Goal: Information Seeking & Learning: Learn about a topic

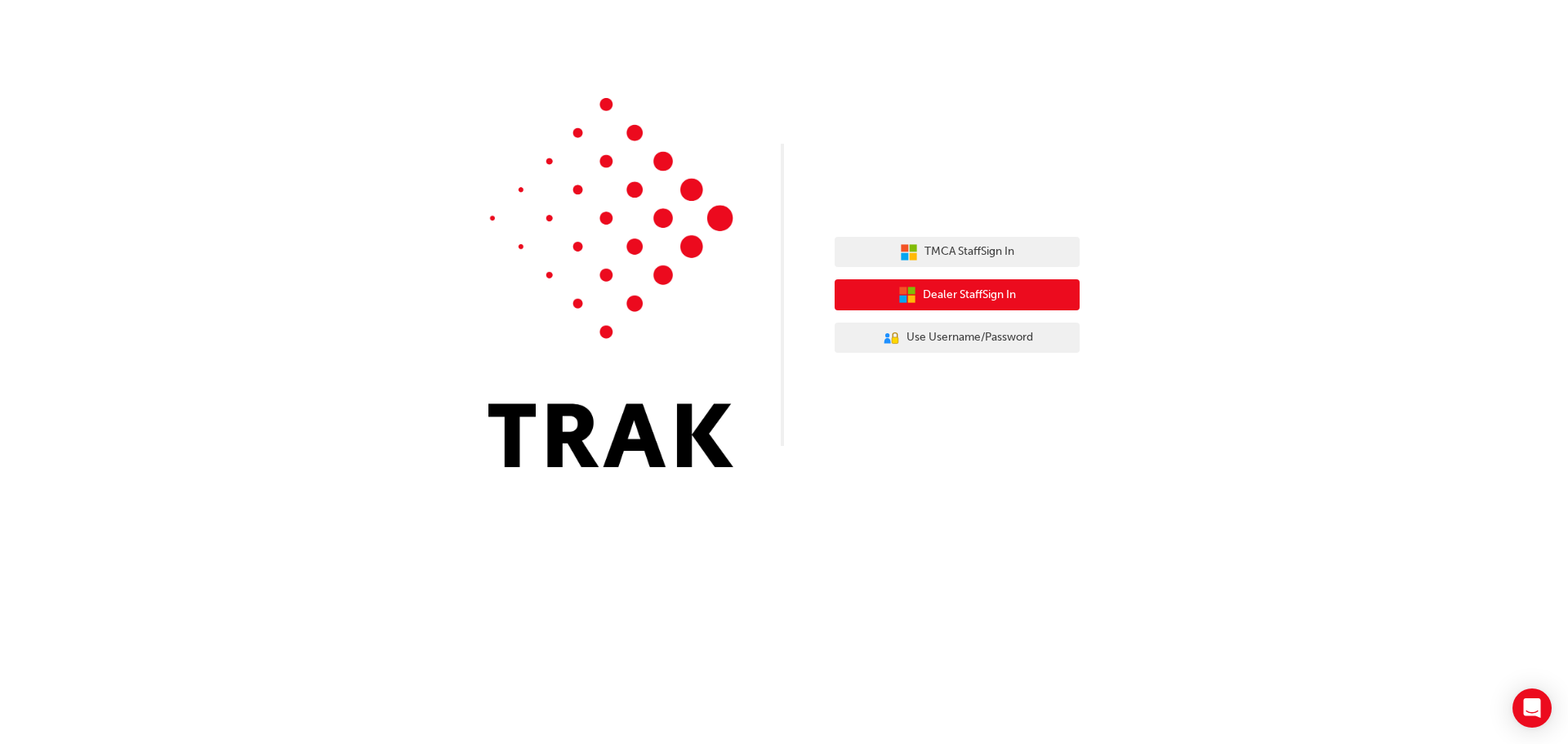
click at [991, 293] on span "Dealer Staff Sign In" at bounding box center [969, 295] width 93 height 19
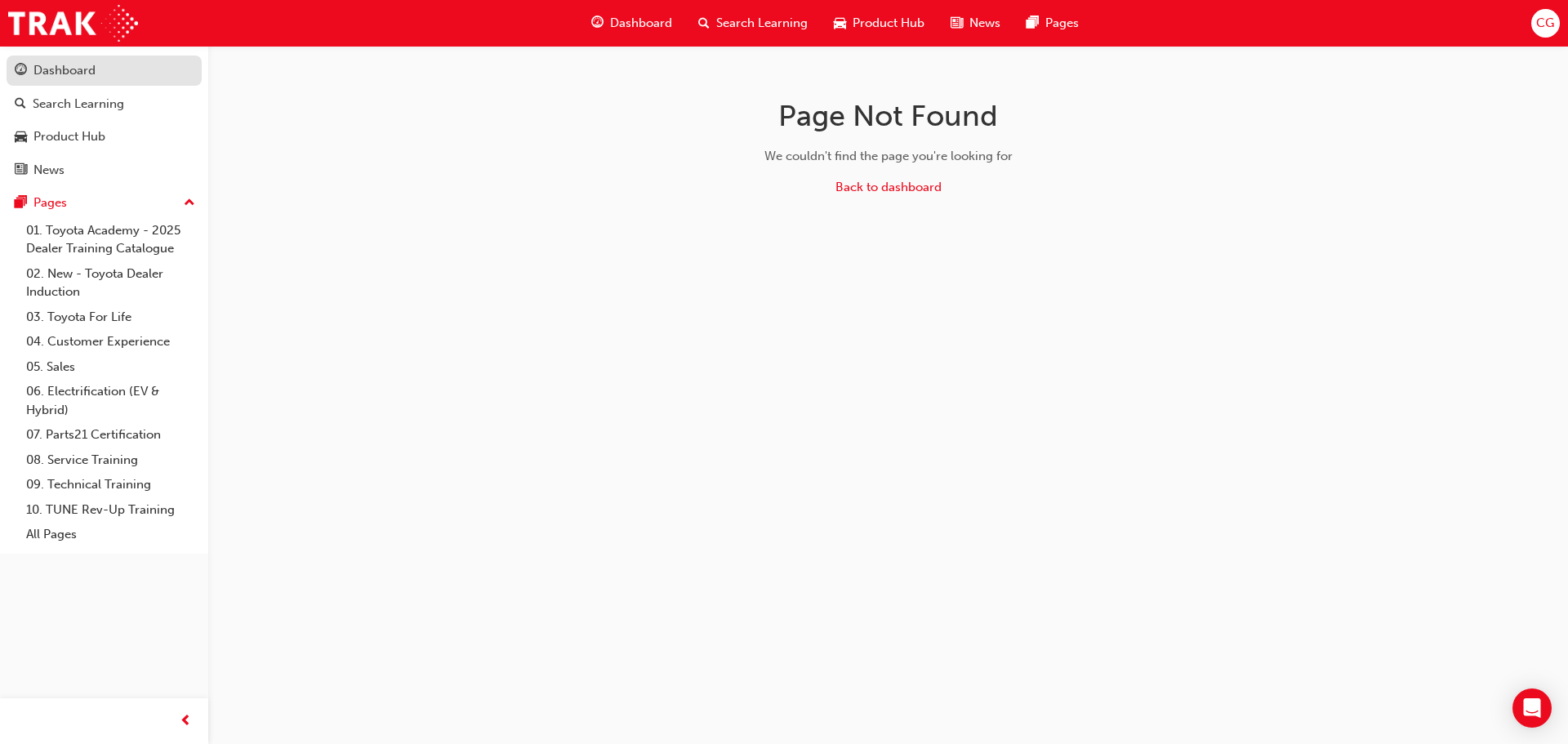
click at [84, 74] on div "Dashboard" at bounding box center [64, 71] width 62 height 19
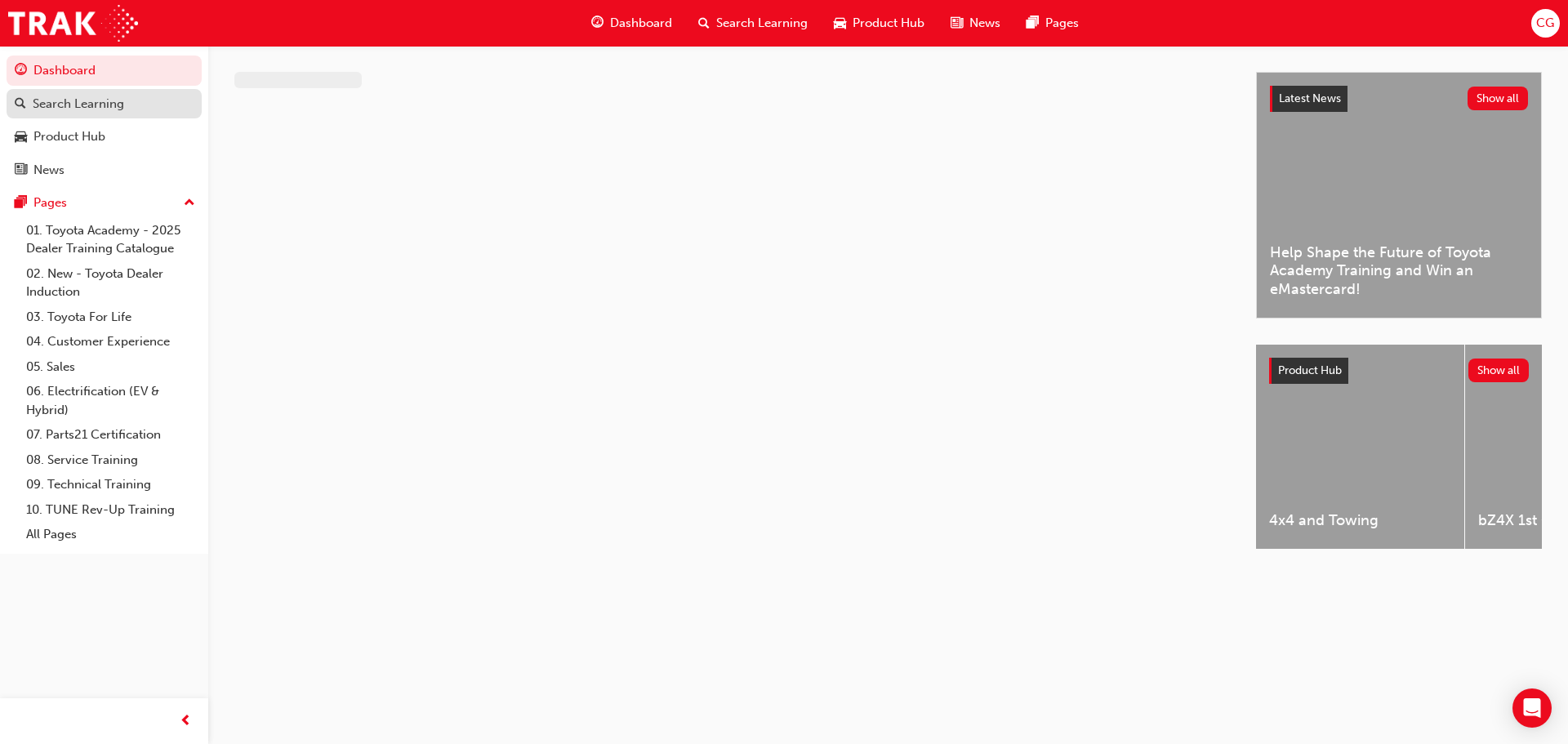
click at [105, 110] on div "Search Learning" at bounding box center [78, 104] width 91 height 19
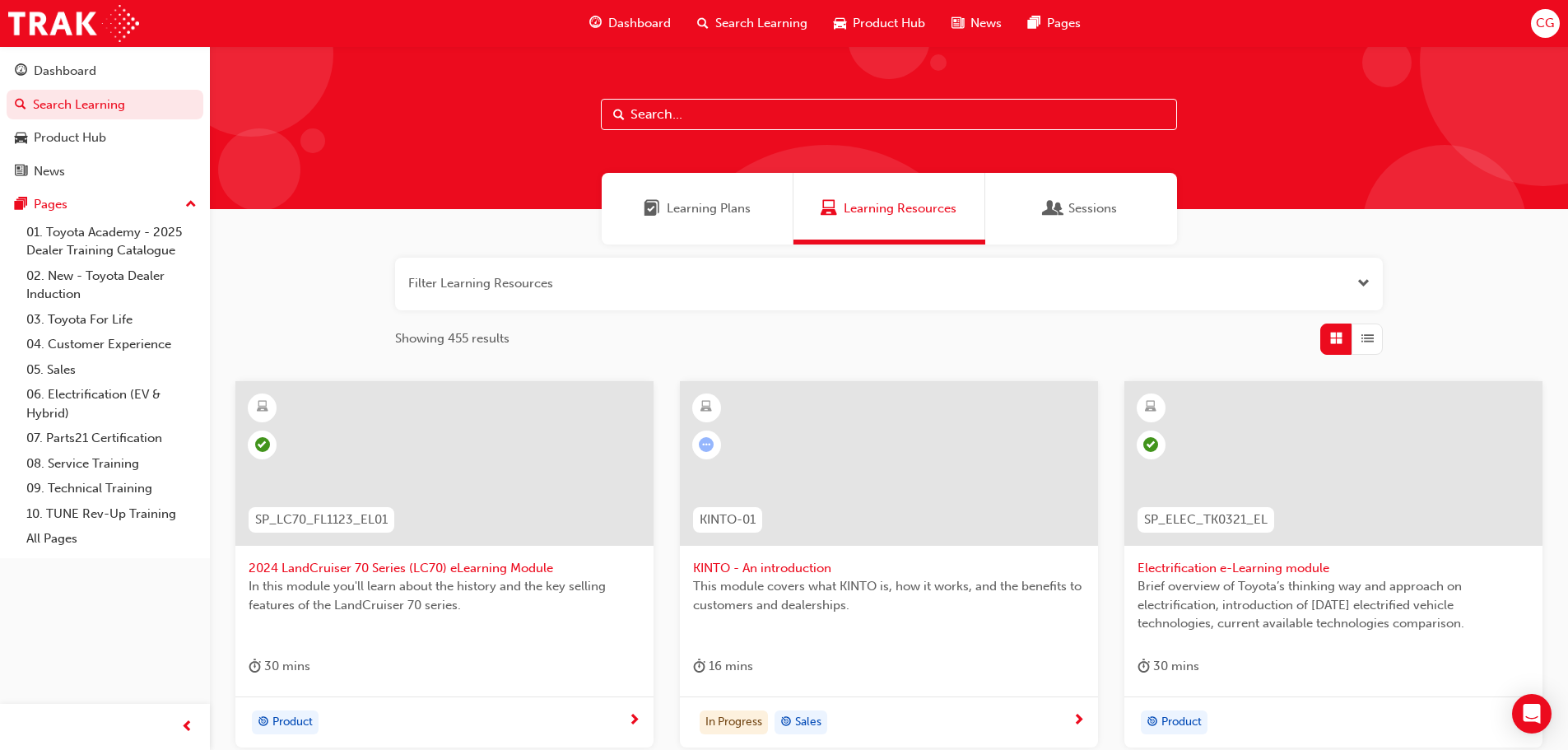
click at [499, 283] on button "button" at bounding box center [889, 283] width 988 height 53
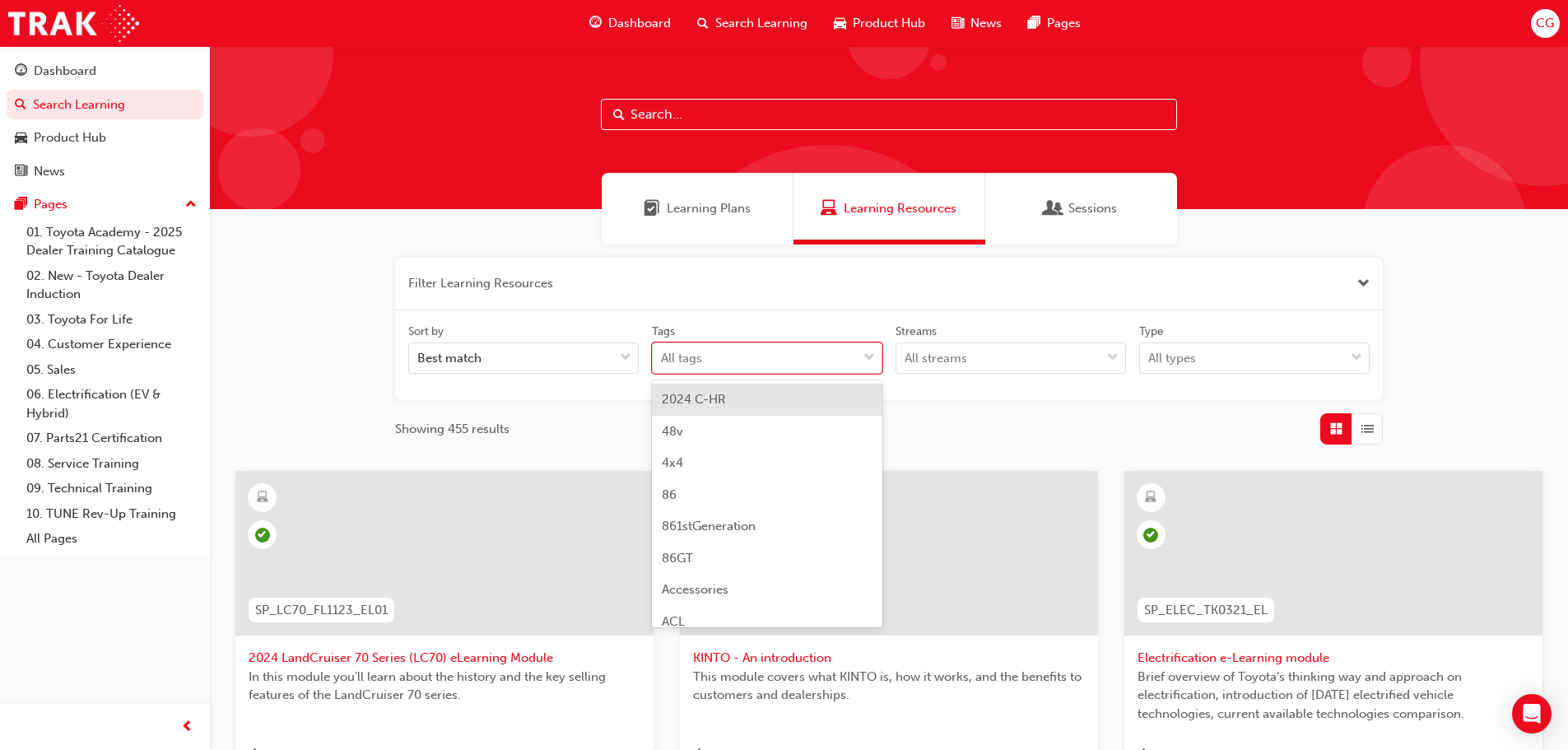
click at [779, 368] on div "All tags" at bounding box center [754, 357] width 204 height 28
click at [662, 364] on input "Tags option 2024 C-HR focused, 1 of 189. 189 results available. Use Up and Down…" at bounding box center [661, 357] width 2 height 14
click at [787, 368] on div "All tags" at bounding box center [754, 357] width 204 height 28
click at [662, 364] on input "Tags option 2024 C-HR focused, 1 of 189. 189 results available. Use Up and Down…" at bounding box center [661, 357] width 2 height 14
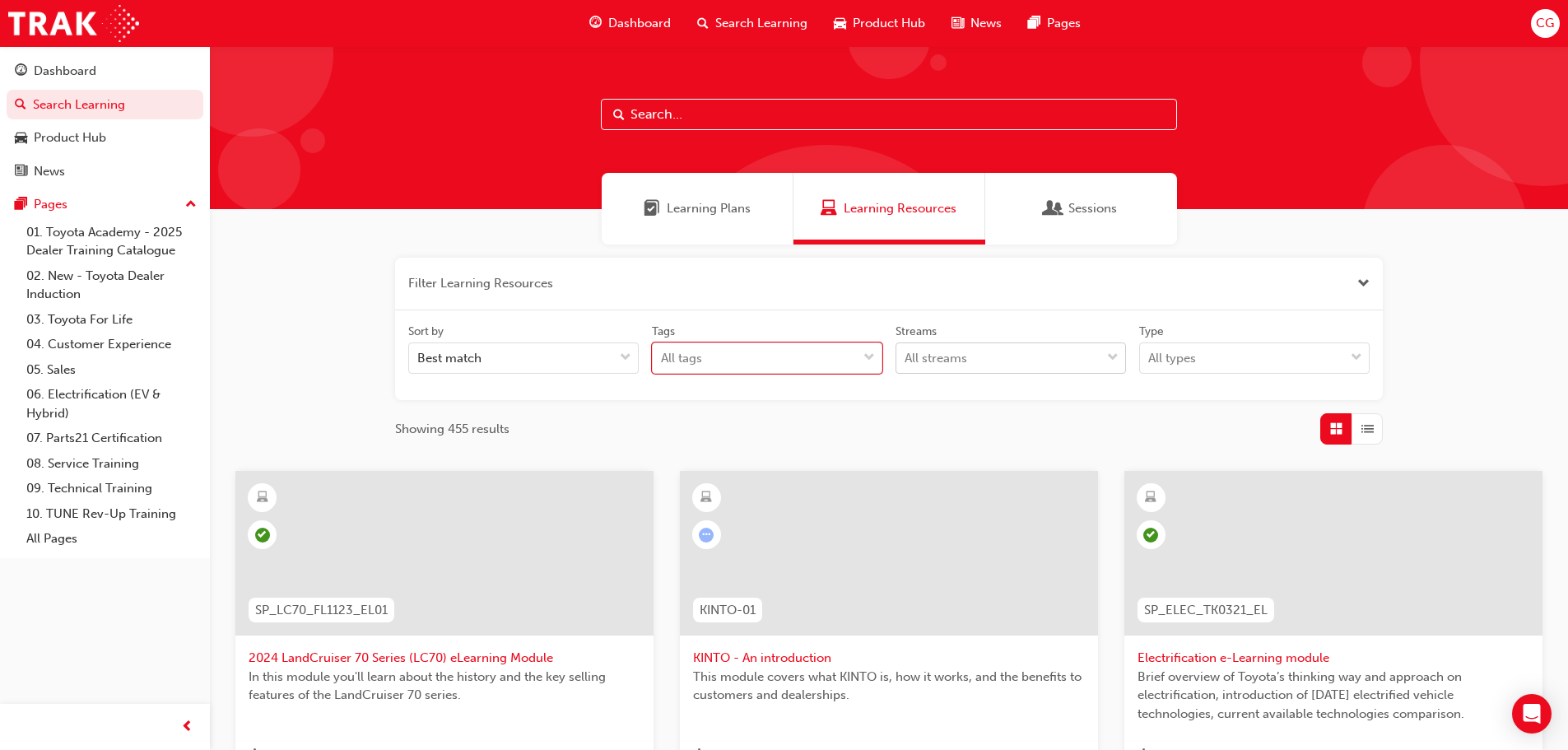
click at [972, 366] on div "All streams" at bounding box center [998, 357] width 204 height 28
click at [906, 364] on input "Streams All streams" at bounding box center [905, 357] width 2 height 14
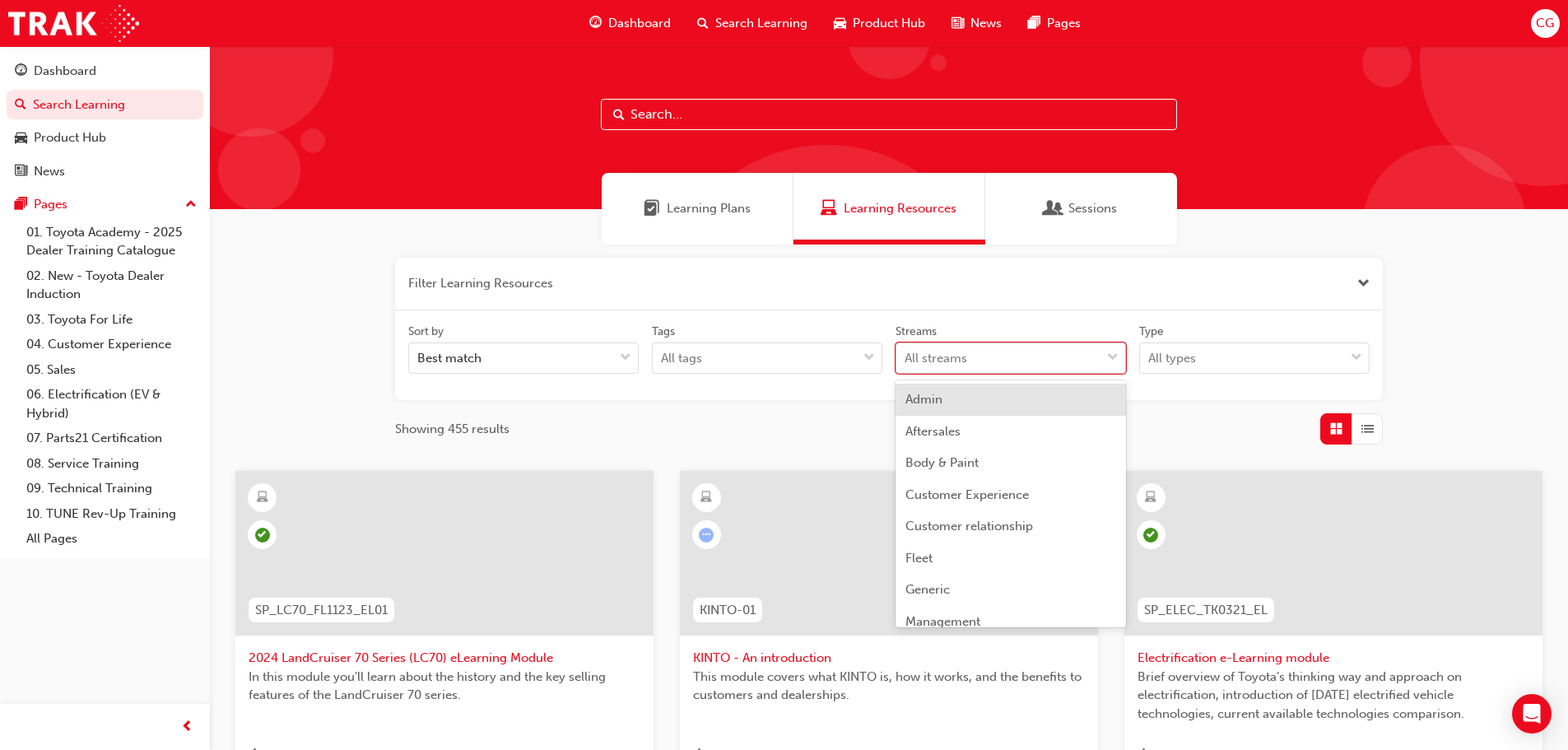
click at [972, 366] on div "All streams" at bounding box center [998, 357] width 204 height 28
click at [906, 364] on input "Streams option Admin focused, 1 of 23. 23 results available. Use Up and Down to…" at bounding box center [905, 357] width 2 height 14
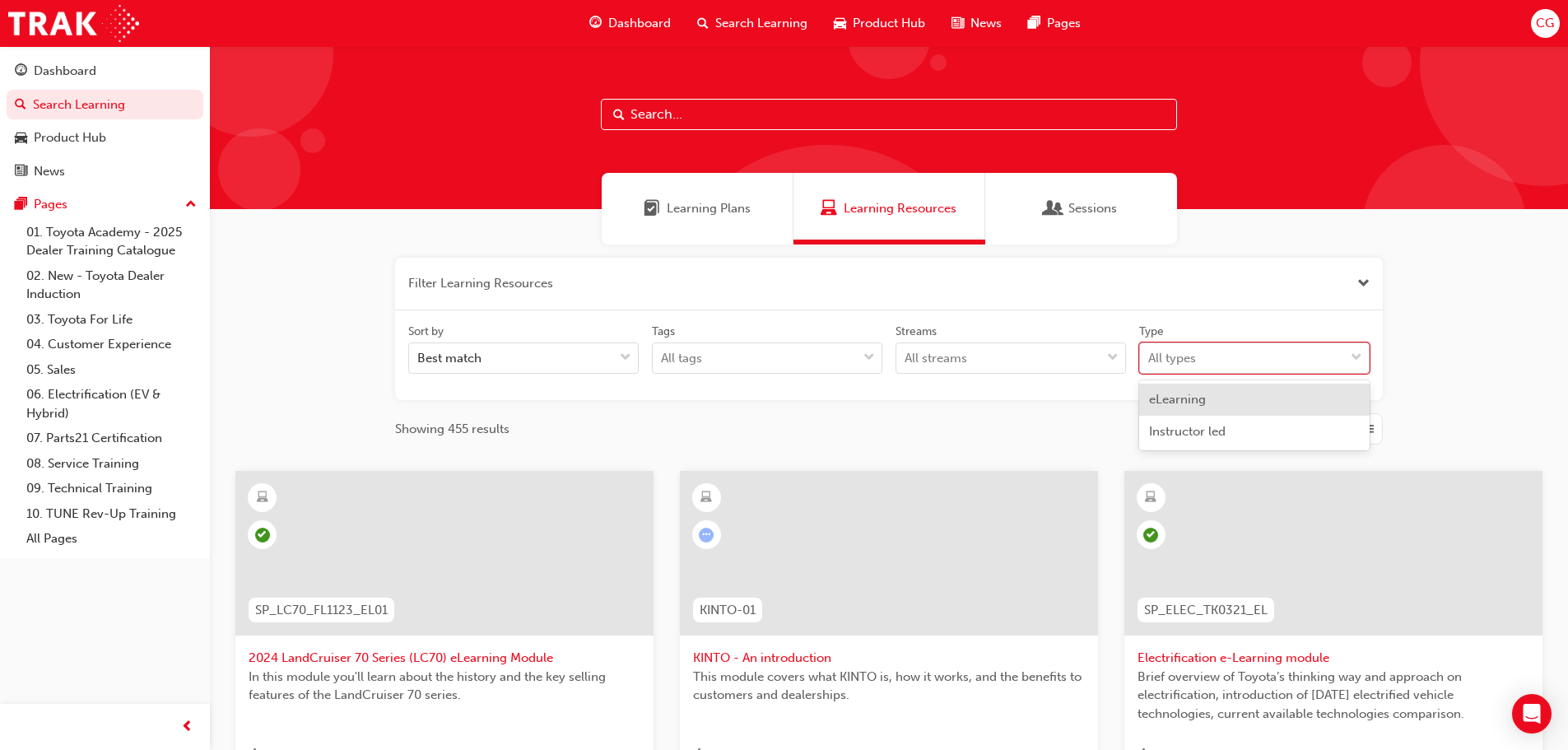
click at [1213, 360] on div "All types" at bounding box center [1242, 357] width 204 height 28
click at [1150, 360] on input "Type option eLearning focused, 1 of 2. 2 results available. Use Up and Down to …" at bounding box center [1149, 357] width 2 height 14
click at [1213, 360] on div "All types" at bounding box center [1242, 357] width 204 height 28
click at [1150, 360] on input "Type option eLearning focused, 1 of 2. 2 results available. Use Up and Down to …" at bounding box center [1149, 357] width 2 height 14
click at [709, 110] on input "text" at bounding box center [889, 115] width 576 height 31
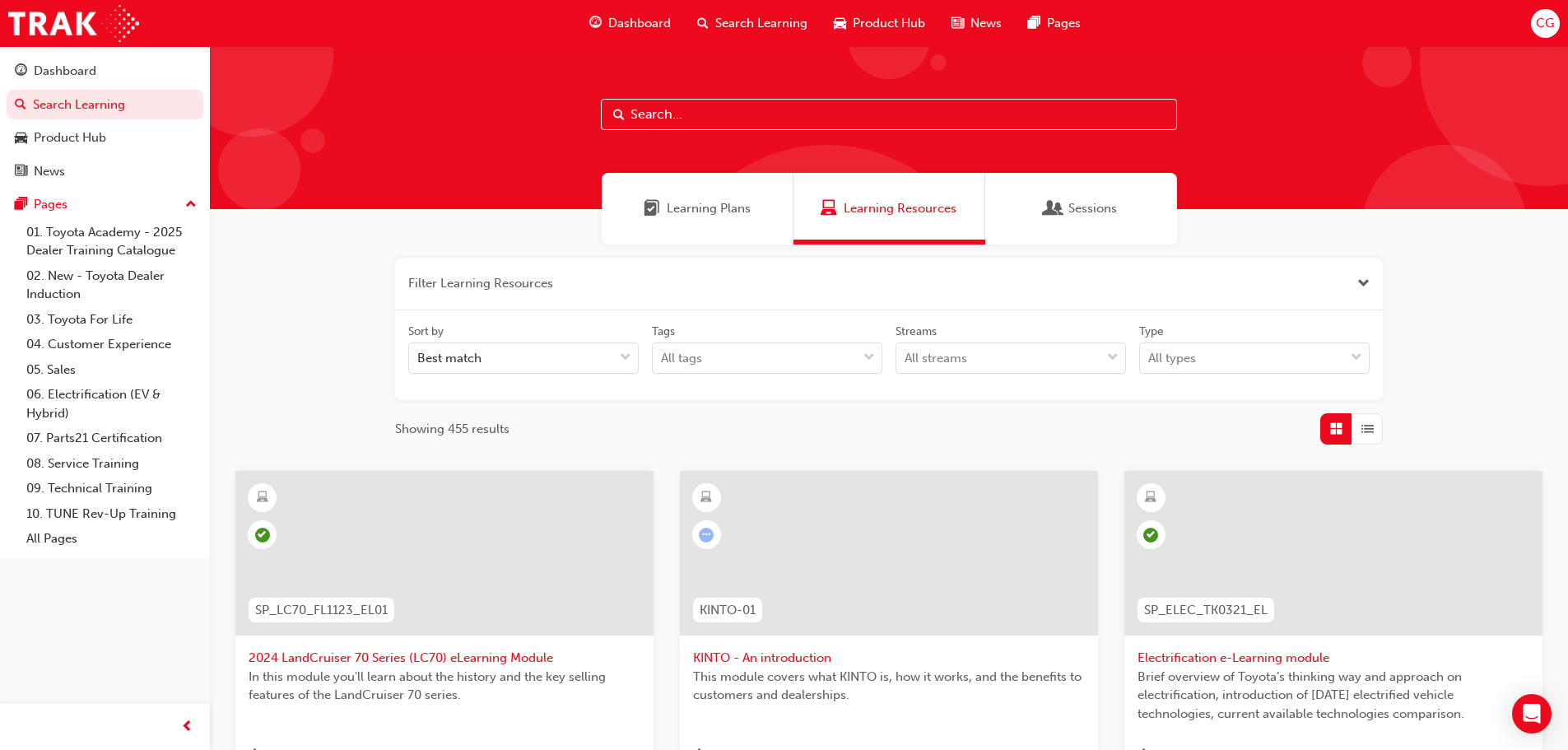
paste input "SPK9102"
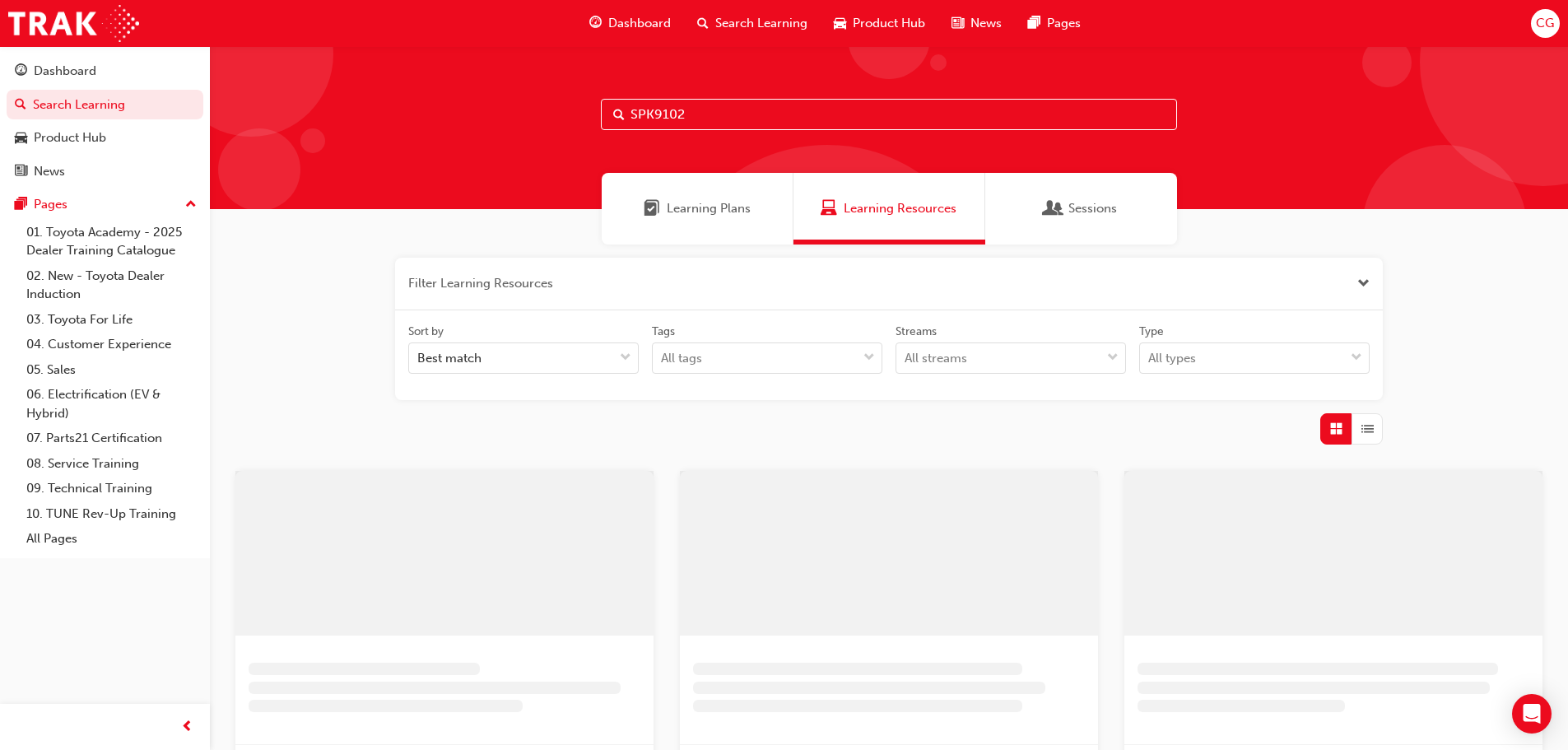
type input "SPK9102"
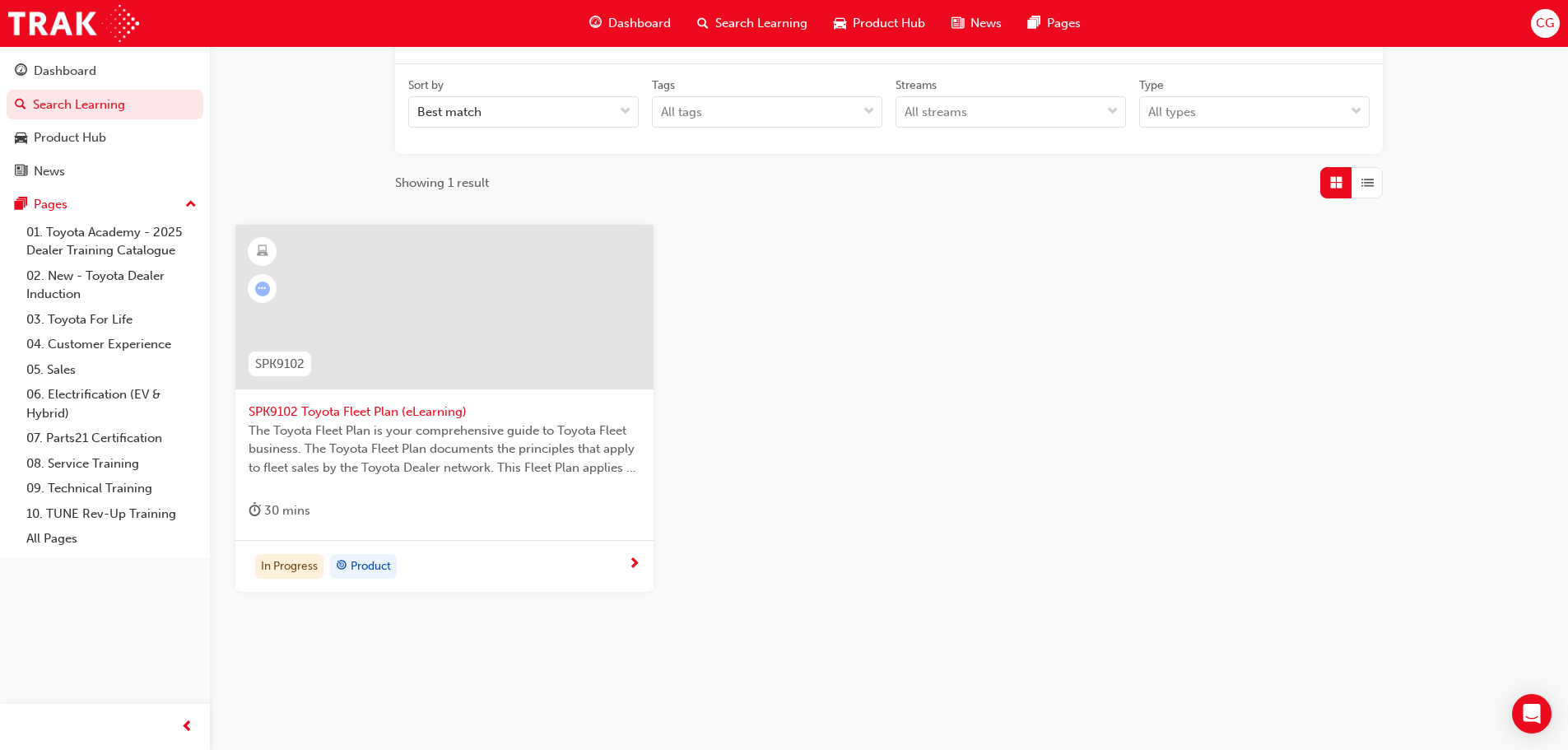
scroll to position [248, 0]
click at [423, 409] on span "SPK9102 Toyota Fleet Plan (eLearning)" at bounding box center [444, 410] width 392 height 19
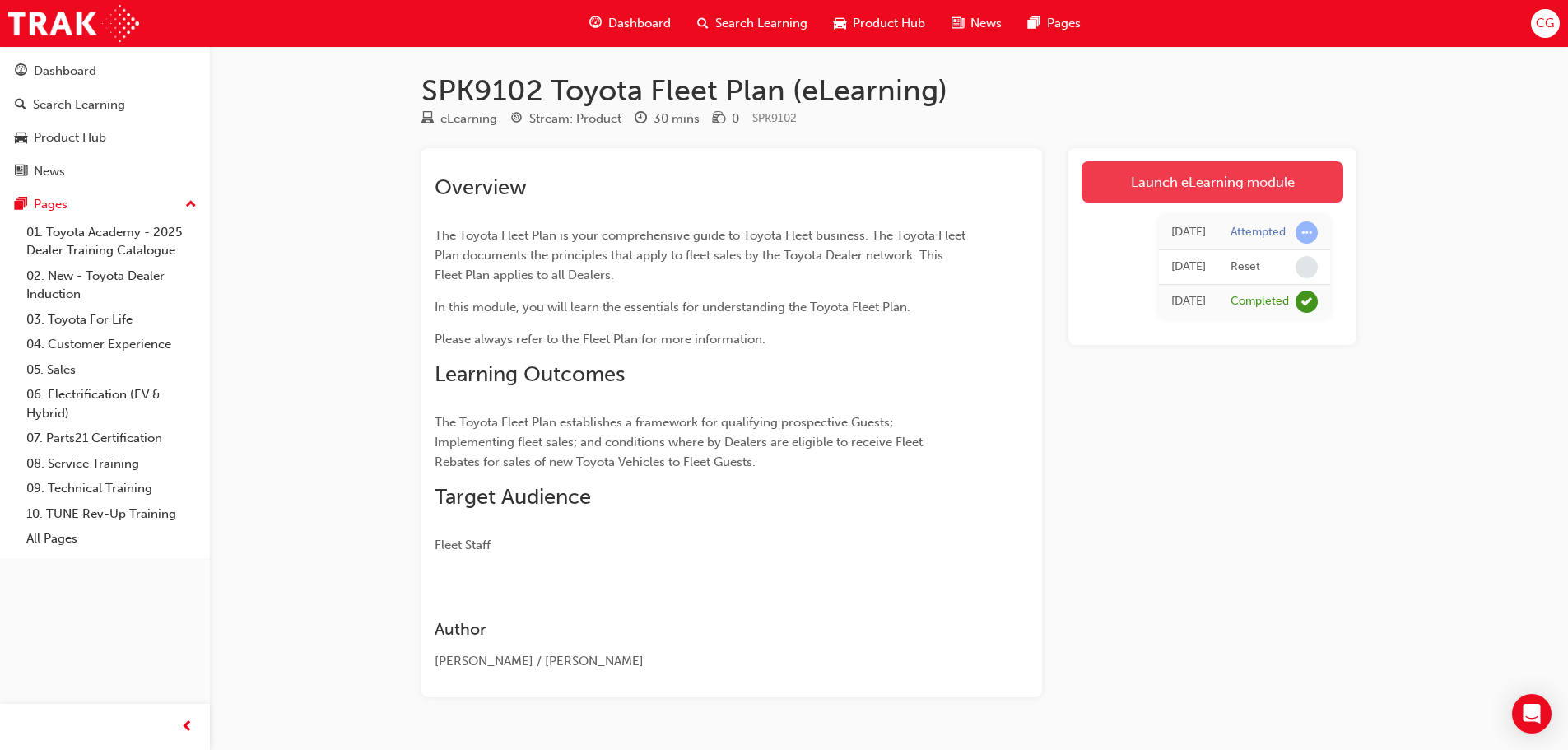
click at [1284, 179] on link "Launch eLearning module" at bounding box center [1212, 182] width 262 height 41
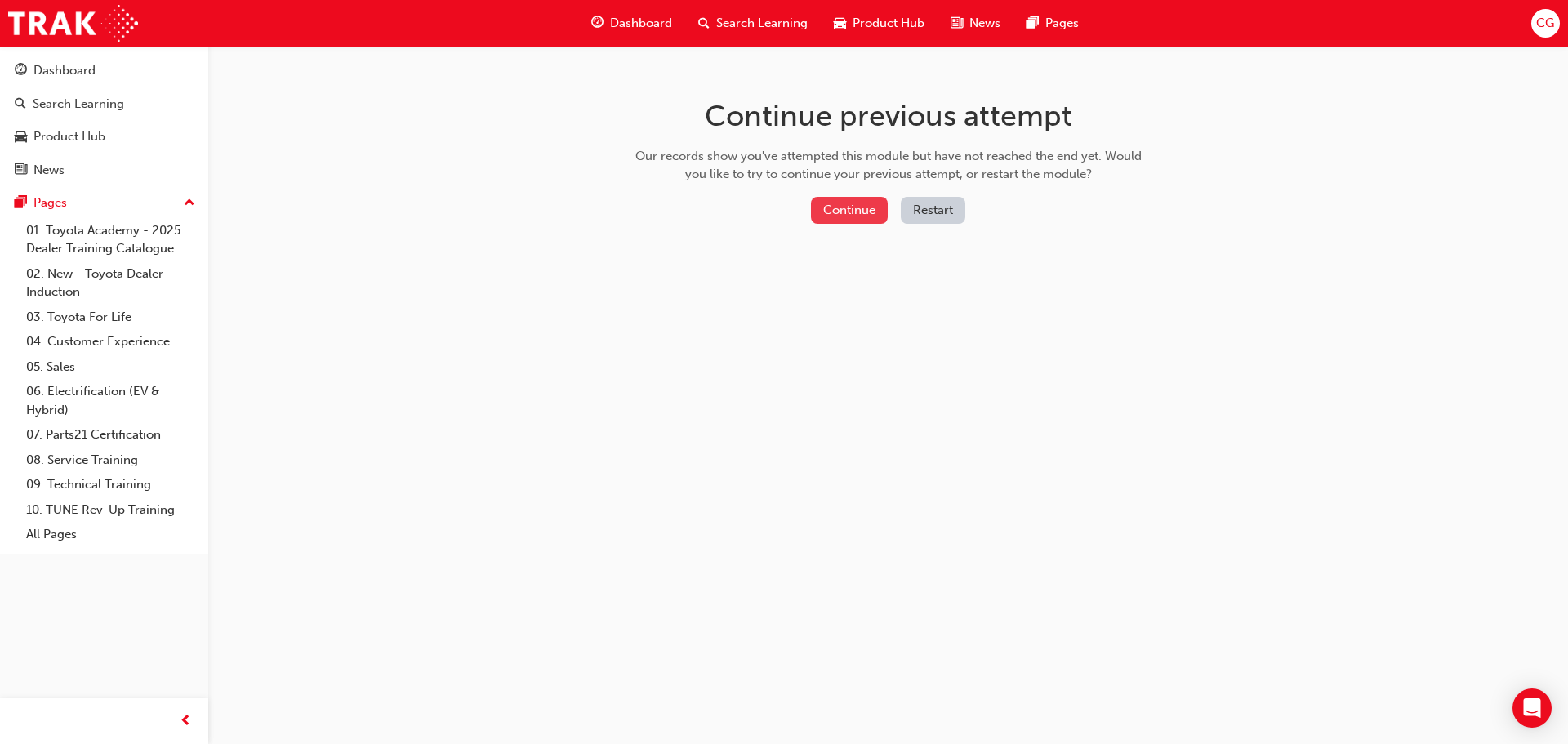
click at [875, 218] on button "Continue" at bounding box center [849, 210] width 77 height 27
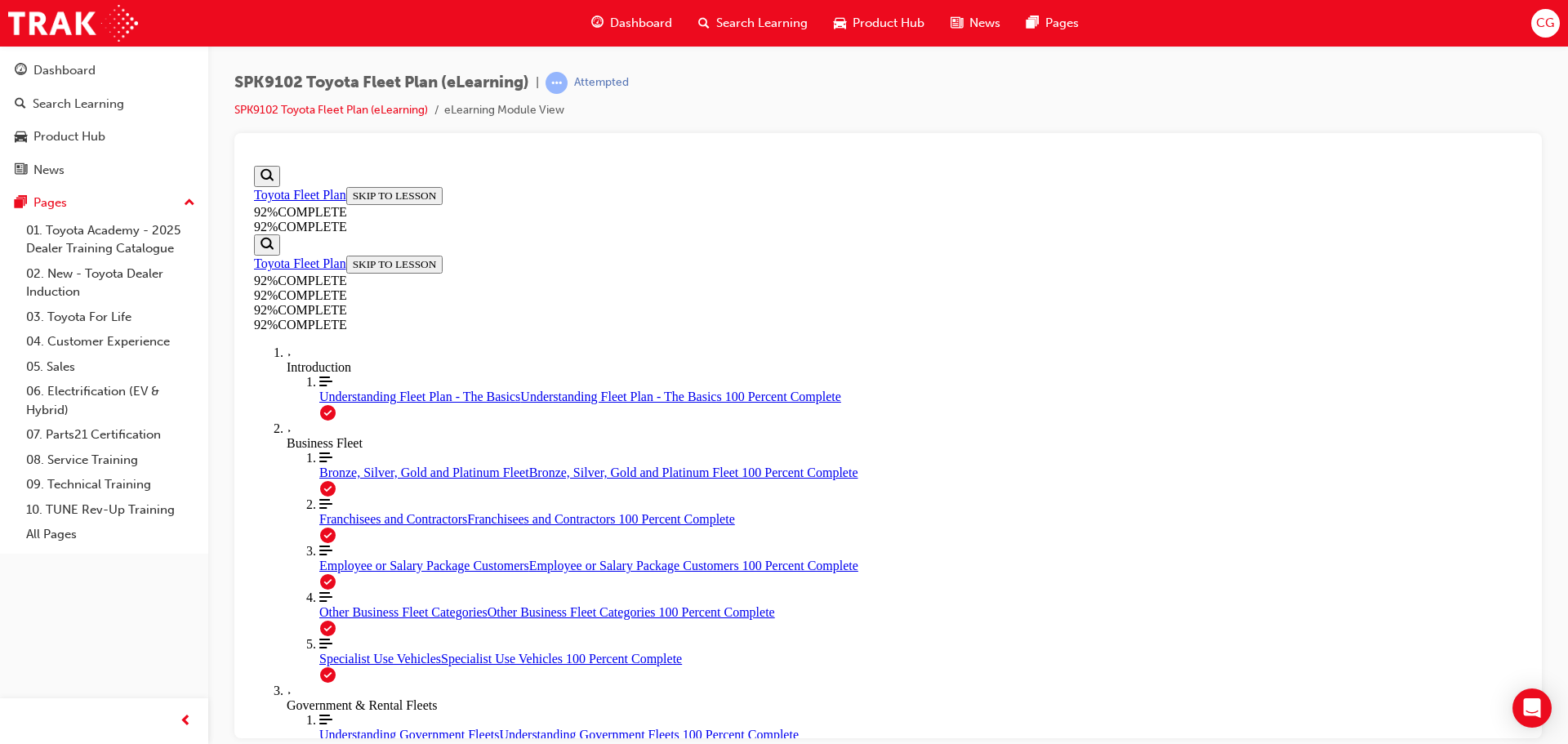
scroll to position [56, 0]
click at [341, 402] on span "Understanding Fleet Plan - The Basics" at bounding box center [420, 395] width 201 height 14
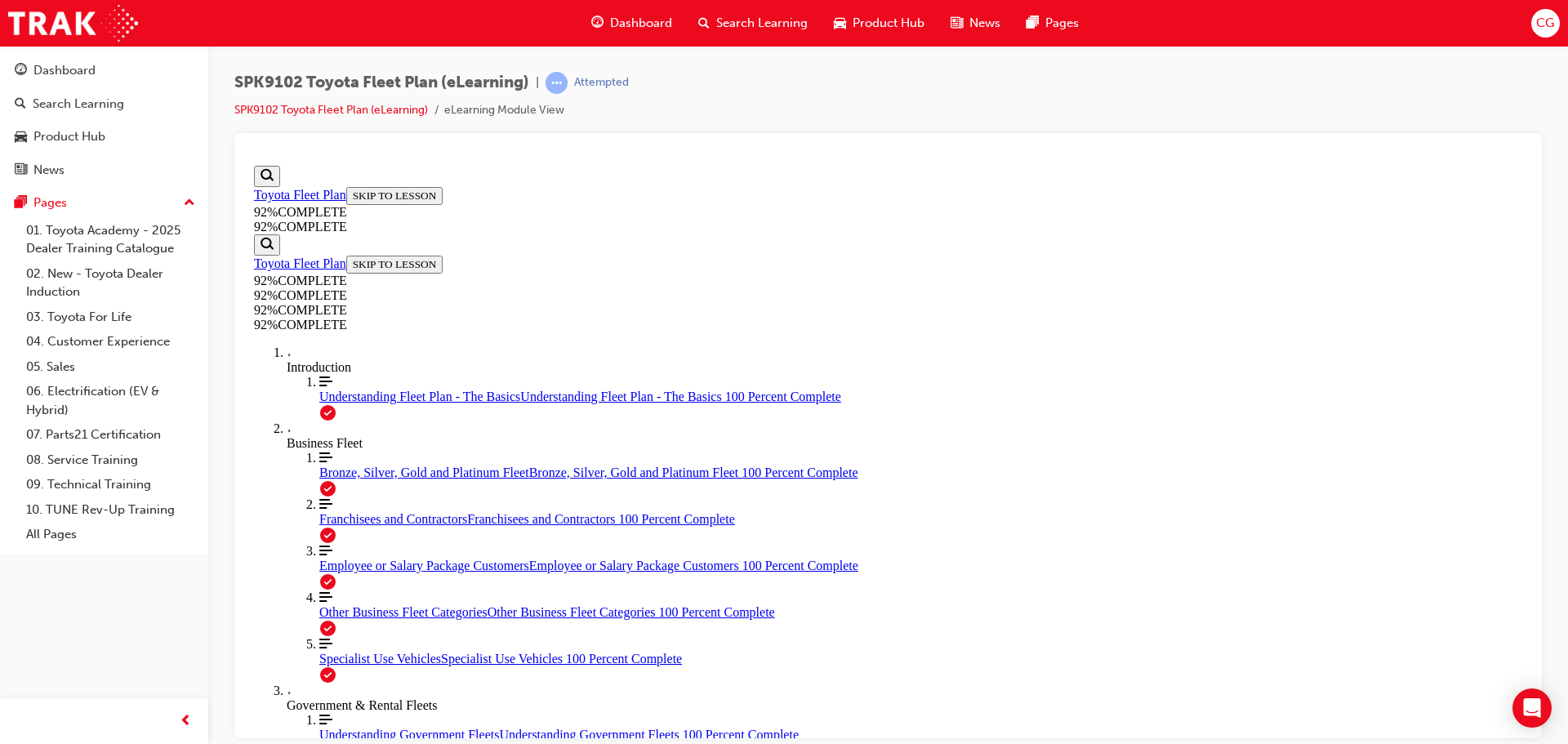
scroll to position [3594, 0]
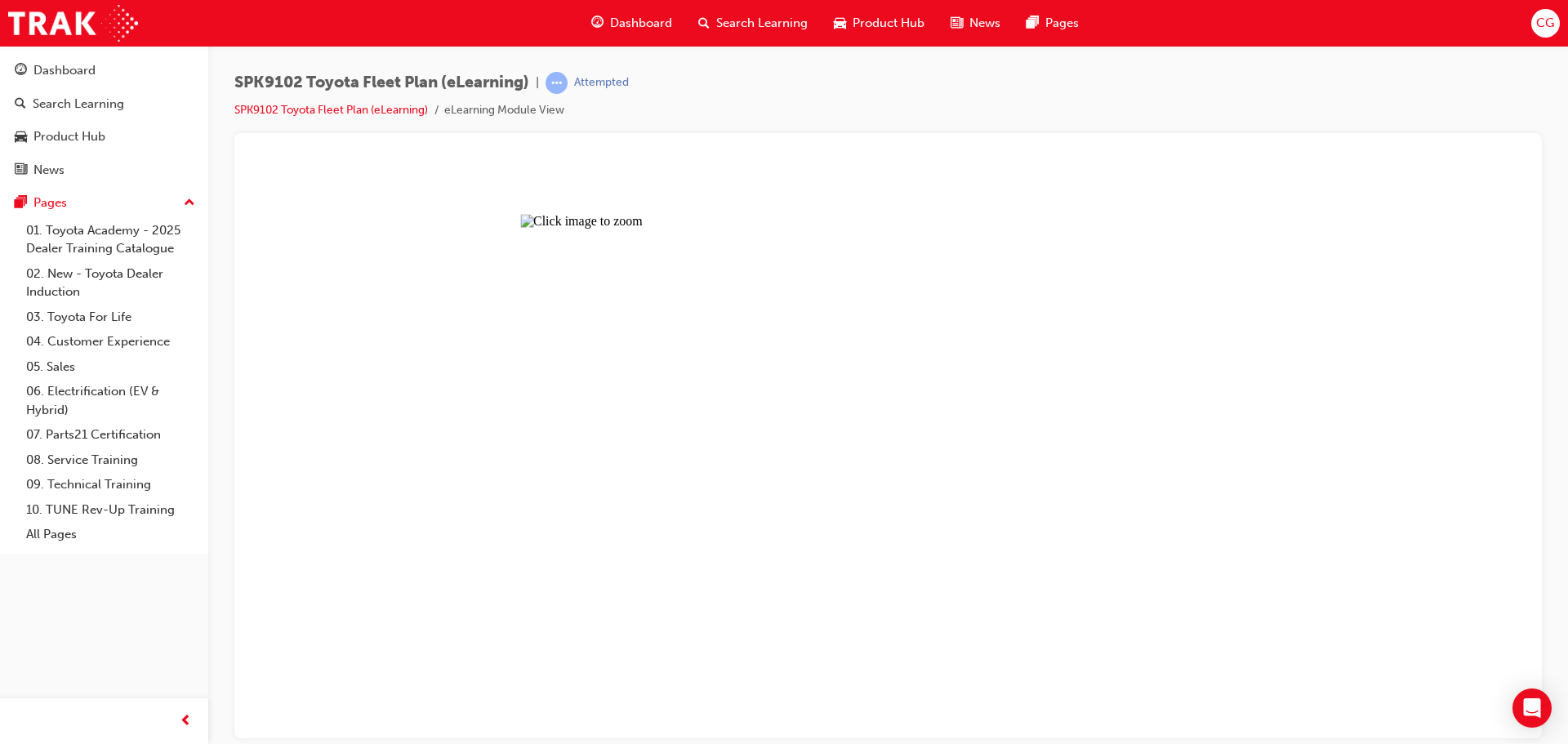
click at [973, 460] on button "Unzoom image" at bounding box center [888, 448] width 1281 height 579
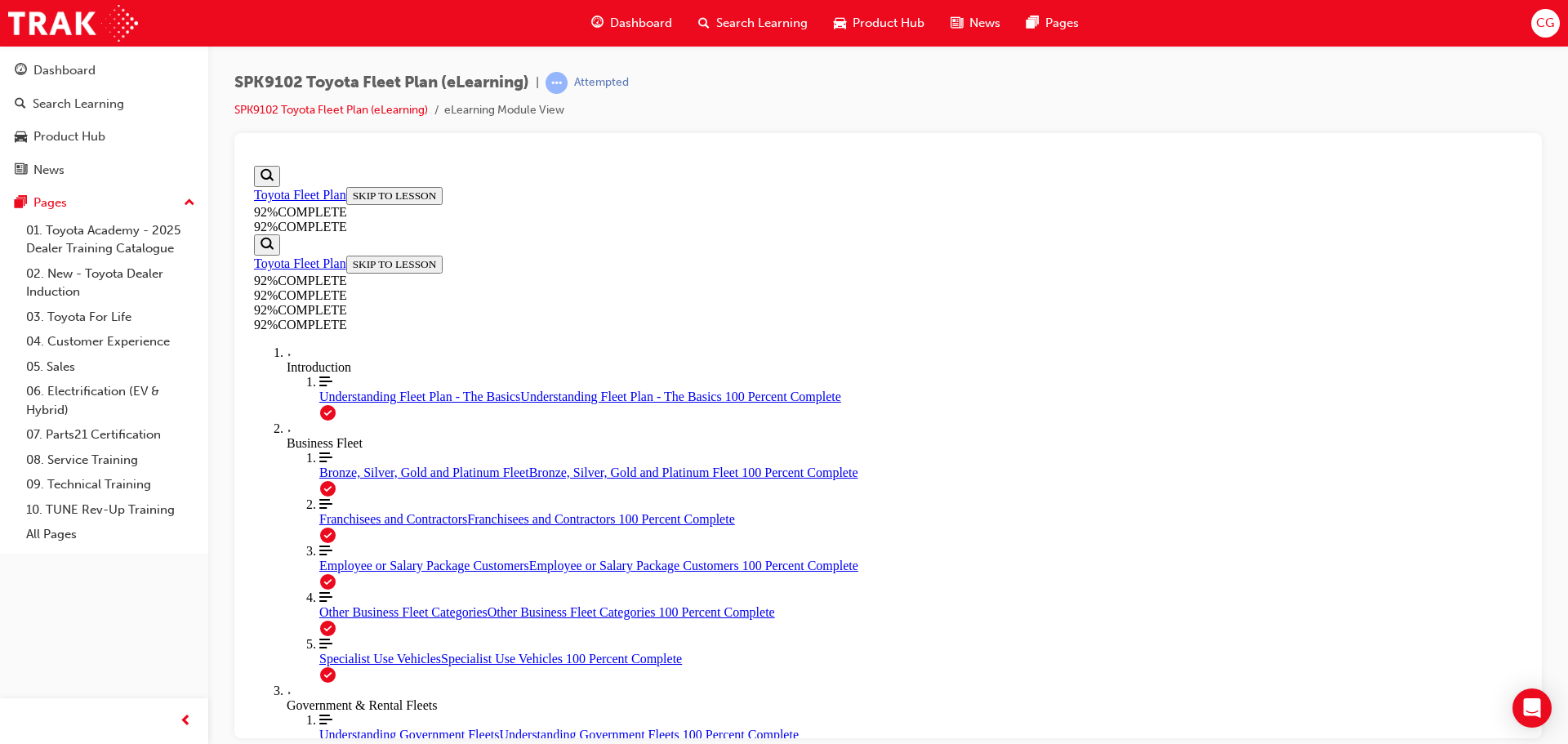
scroll to position [3685, 0]
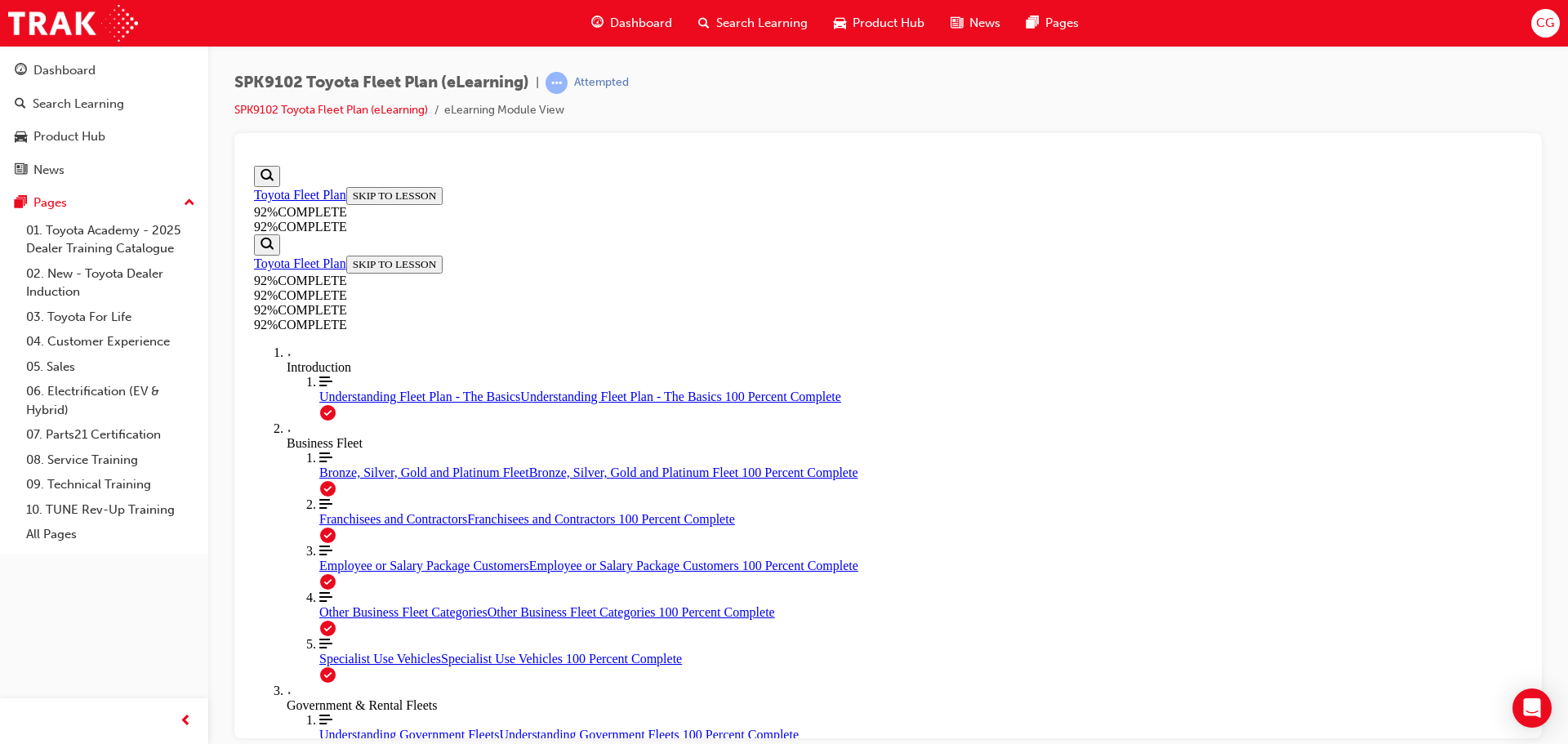
drag, startPoint x: 884, startPoint y: 511, endPoint x: 993, endPoint y: 511, distance: 109.0
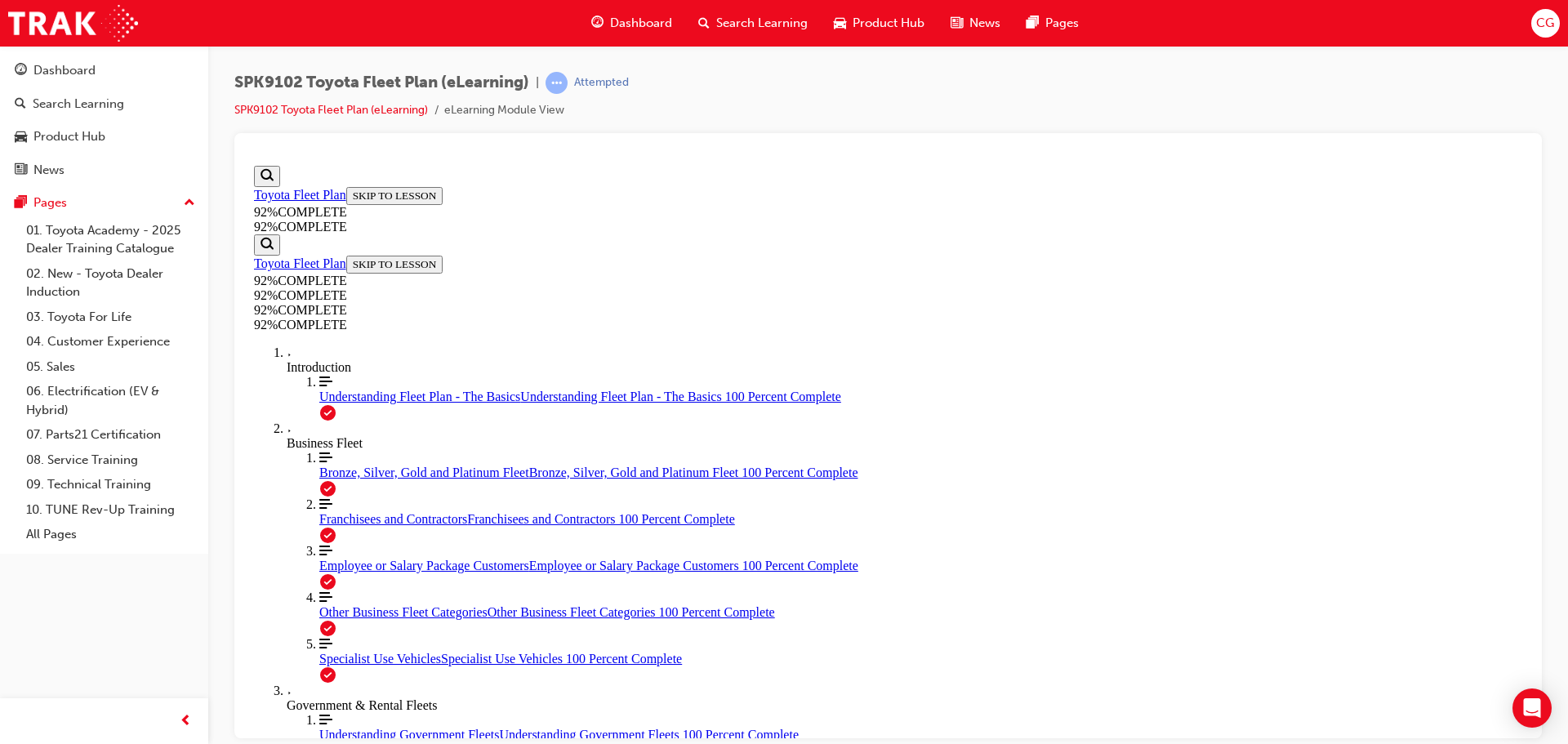
drag, startPoint x: 895, startPoint y: 405, endPoint x: 996, endPoint y: 581, distance: 202.9
drag, startPoint x: 880, startPoint y: 301, endPoint x: 901, endPoint y: 395, distance: 96.3
drag, startPoint x: 896, startPoint y: 423, endPoint x: 975, endPoint y: 295, distance: 150.4
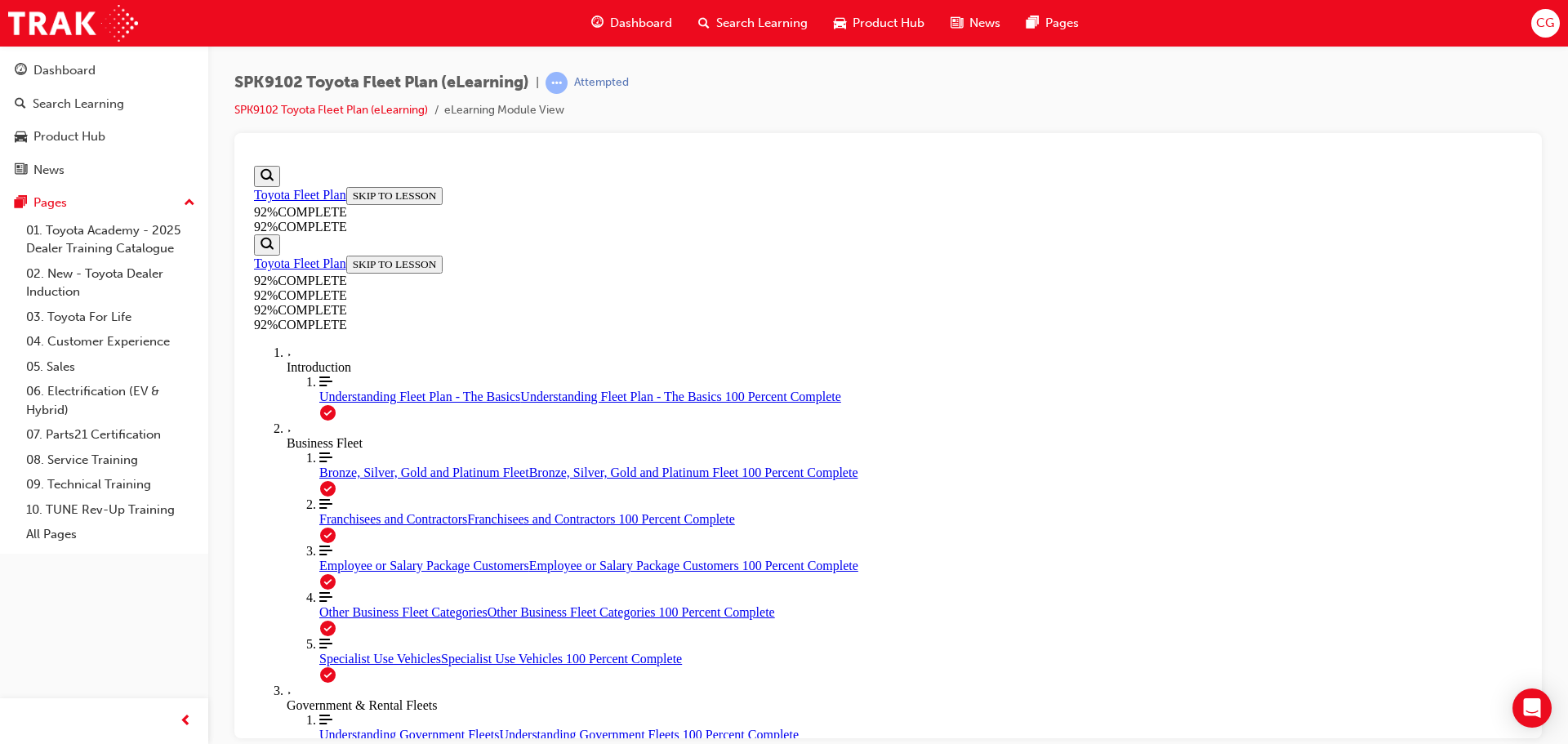
drag, startPoint x: 918, startPoint y: 393, endPoint x: 969, endPoint y: 390, distance: 51.1
drag, startPoint x: 895, startPoint y: 267, endPoint x: 992, endPoint y: 503, distance: 255.2
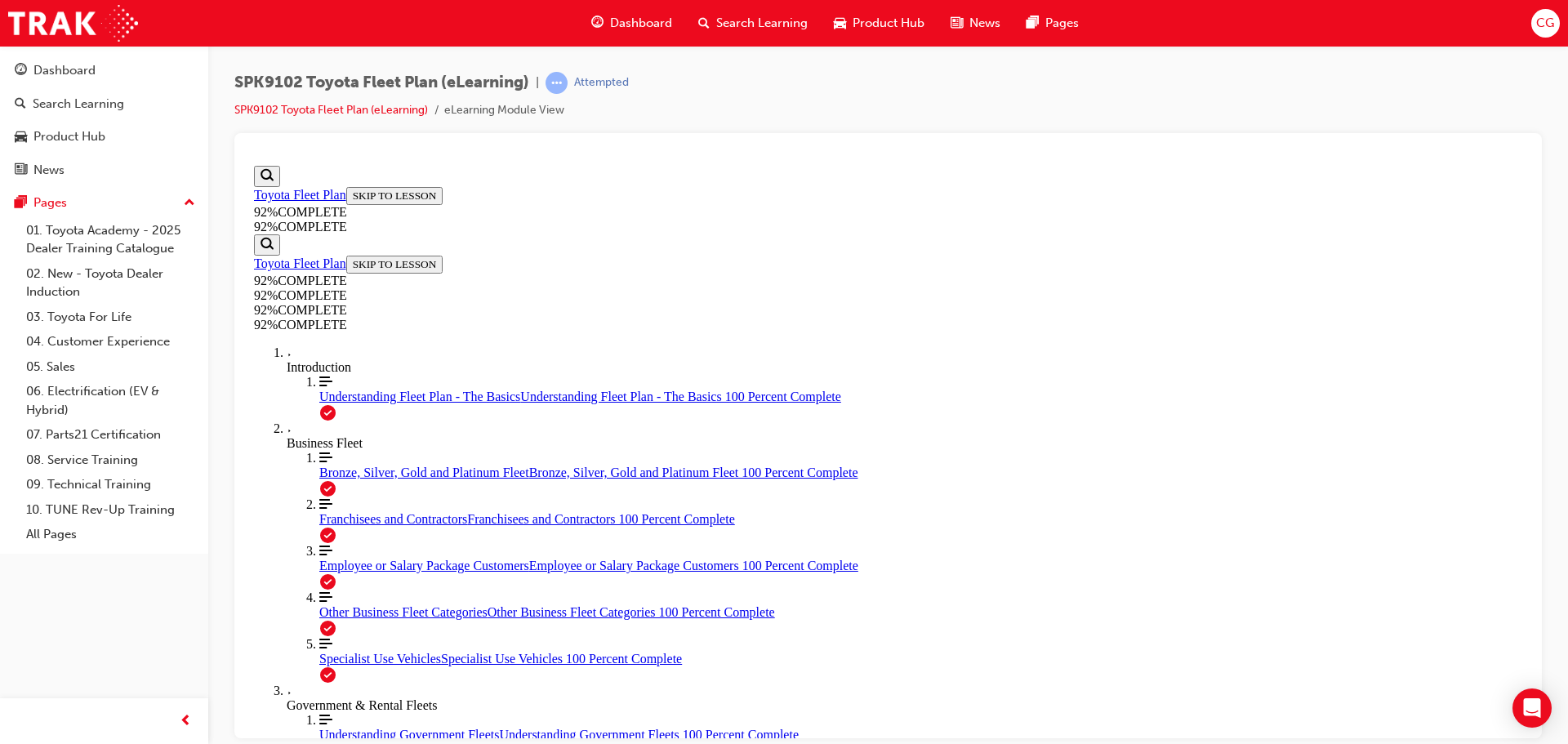
drag, startPoint x: 843, startPoint y: 442, endPoint x: 908, endPoint y: 347, distance: 115.1
drag, startPoint x: 880, startPoint y: 277, endPoint x: 969, endPoint y: 270, distance: 89.3
drag, startPoint x: 885, startPoint y: 439, endPoint x: 927, endPoint y: 230, distance: 213.2
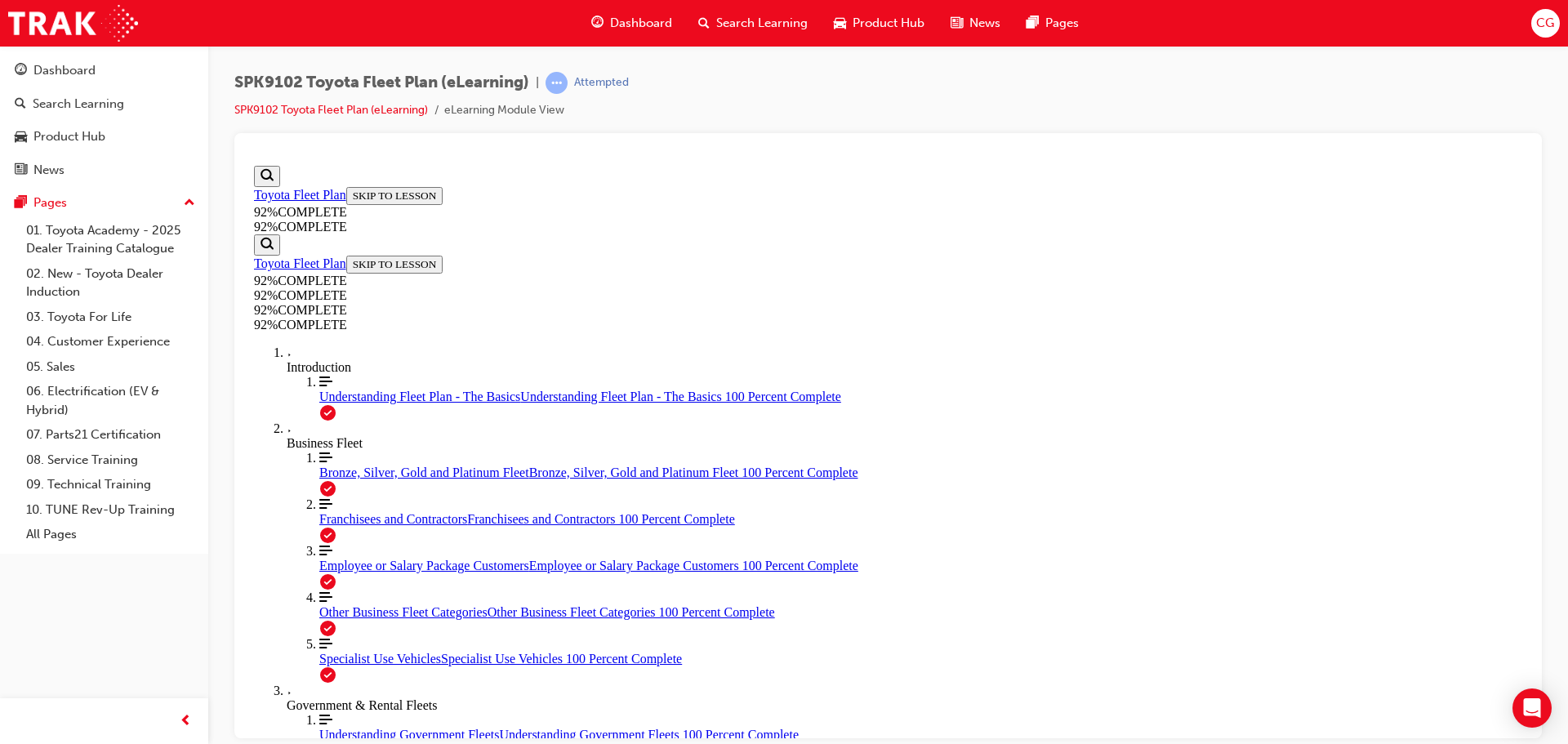
drag, startPoint x: 866, startPoint y: 434, endPoint x: 958, endPoint y: 416, distance: 93.7
drag, startPoint x: 884, startPoint y: 426, endPoint x: 958, endPoint y: 355, distance: 102.6
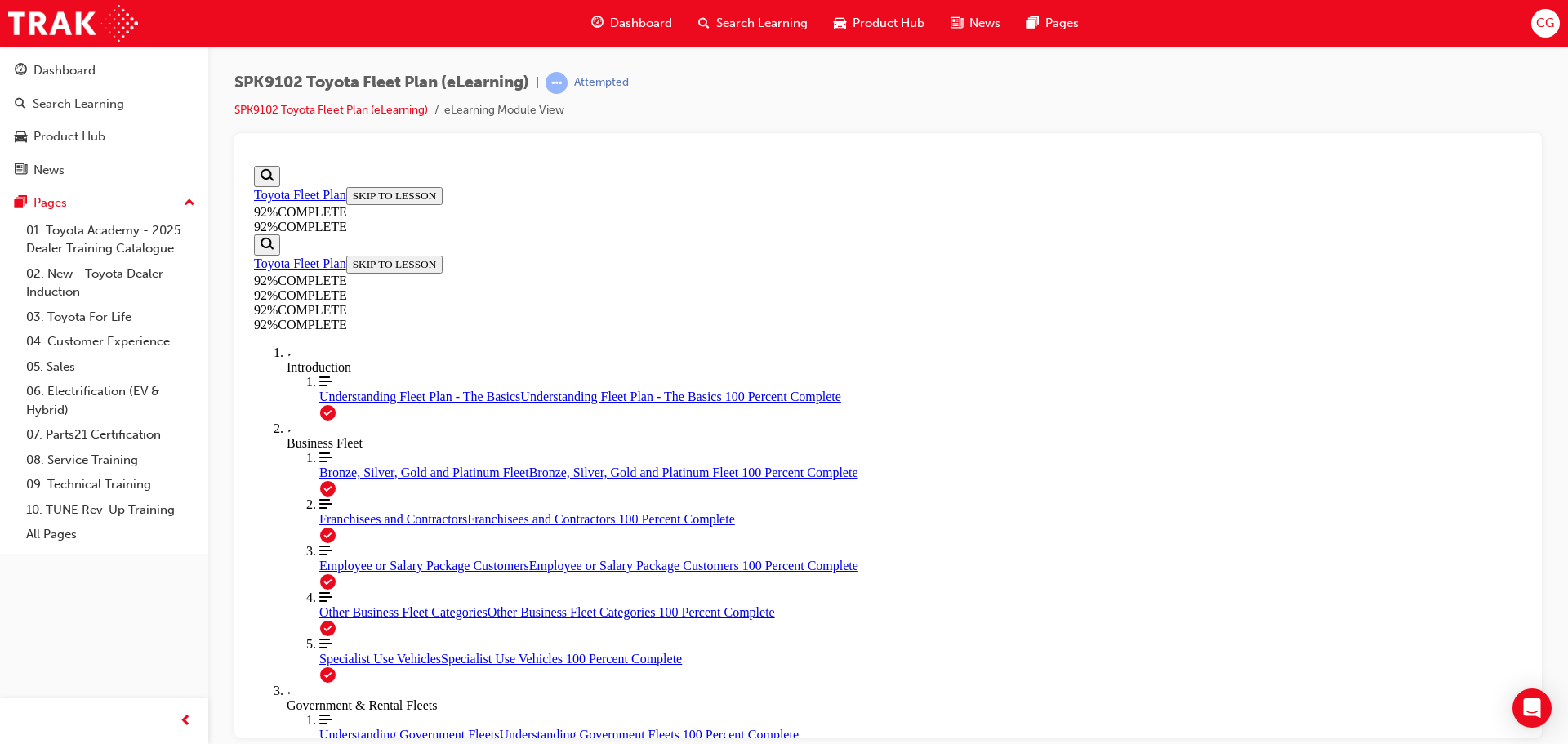
drag, startPoint x: 893, startPoint y: 533, endPoint x: 962, endPoint y: 474, distance: 90.8
drag, startPoint x: 913, startPoint y: 525, endPoint x: 973, endPoint y: 521, distance: 60.1
drag, startPoint x: 949, startPoint y: 444, endPoint x: 966, endPoint y: 443, distance: 17.0
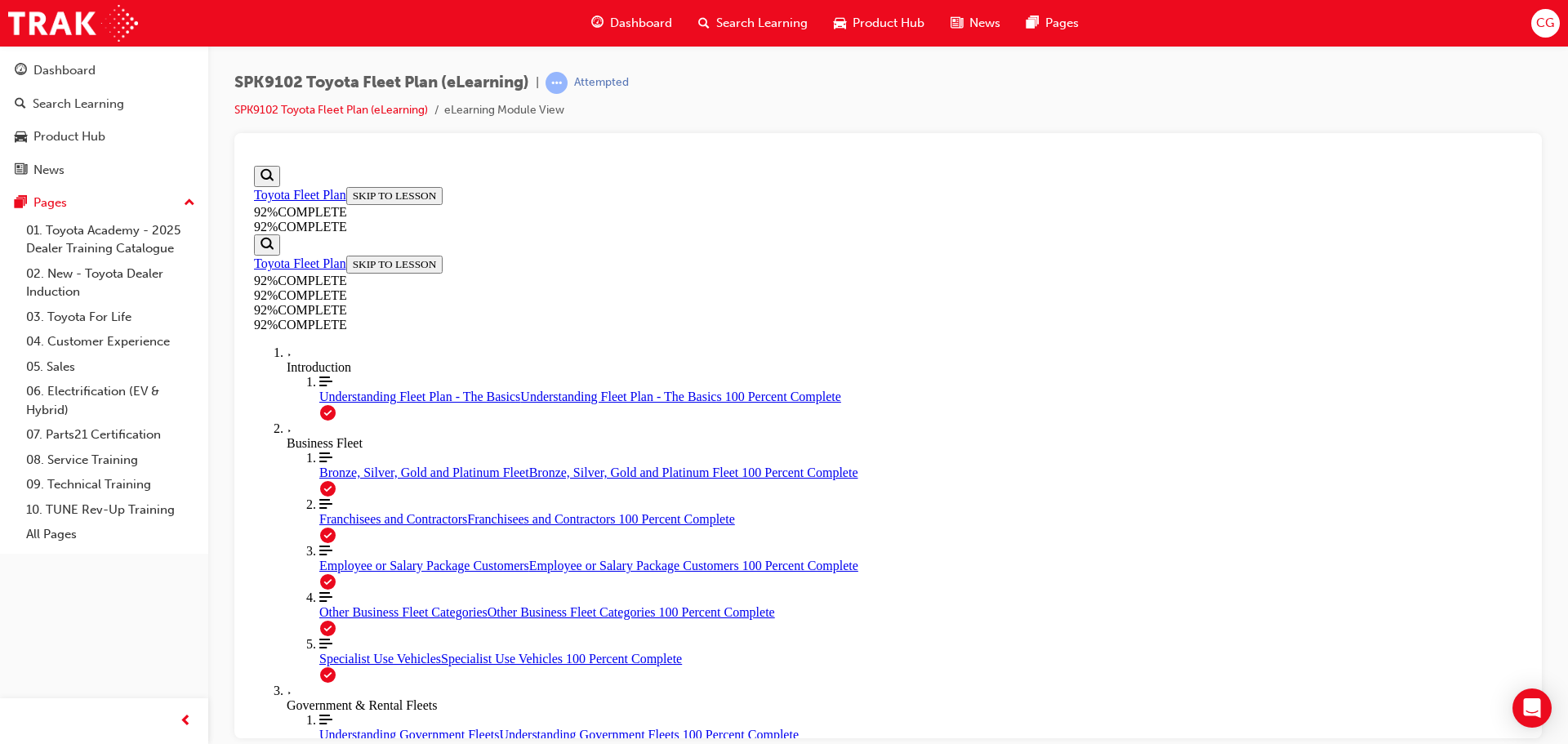
drag, startPoint x: 929, startPoint y: 467, endPoint x: 1003, endPoint y: 382, distance: 112.7
drag, startPoint x: 955, startPoint y: 471, endPoint x: 1005, endPoint y: 466, distance: 50.2
drag, startPoint x: 927, startPoint y: 539, endPoint x: 986, endPoint y: 529, distance: 59.8
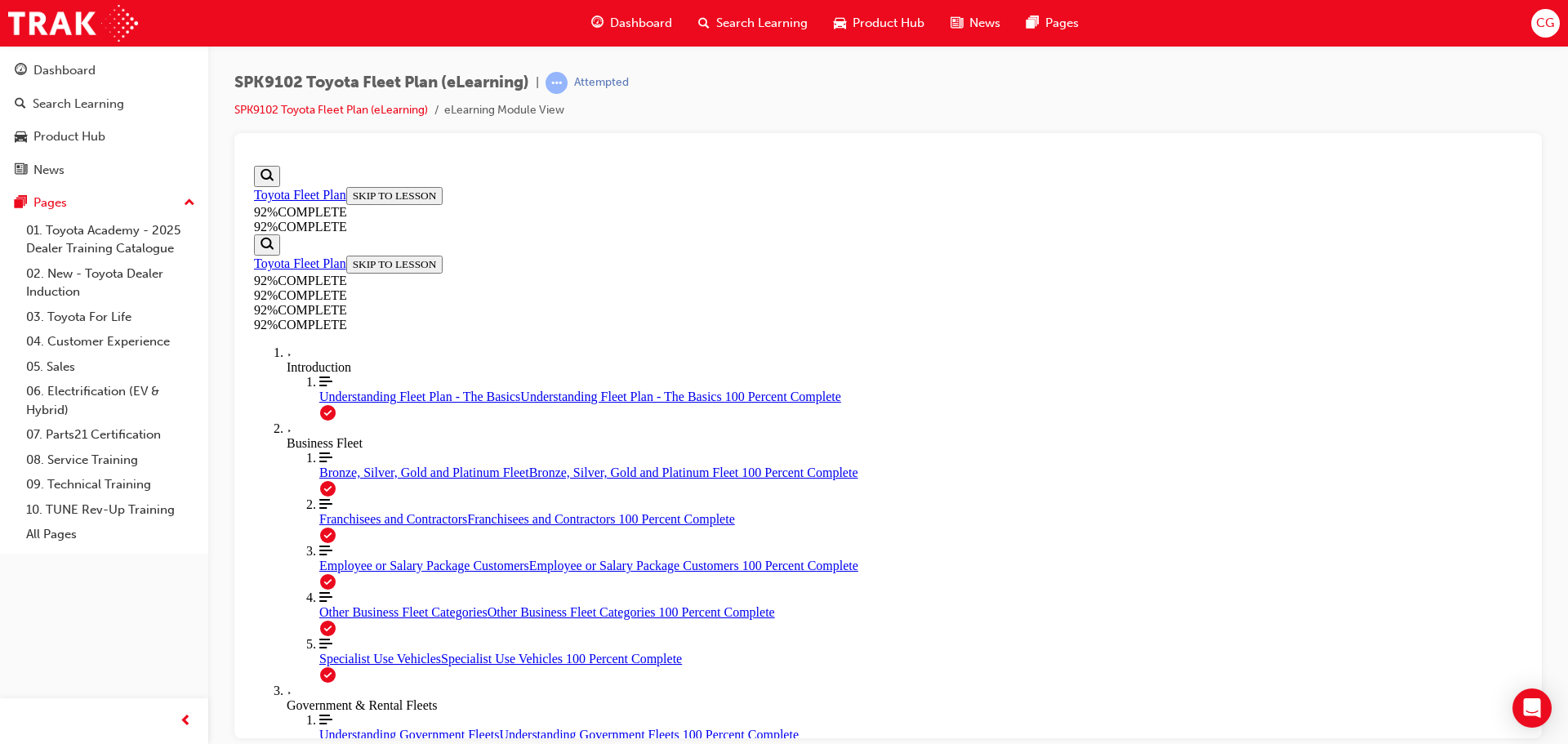
drag, startPoint x: 947, startPoint y: 523, endPoint x: 999, endPoint y: 369, distance: 162.5
drag, startPoint x: 953, startPoint y: 521, endPoint x: 1012, endPoint y: 518, distance: 59.1
drag, startPoint x: 915, startPoint y: 380, endPoint x: 993, endPoint y: 529, distance: 168.2
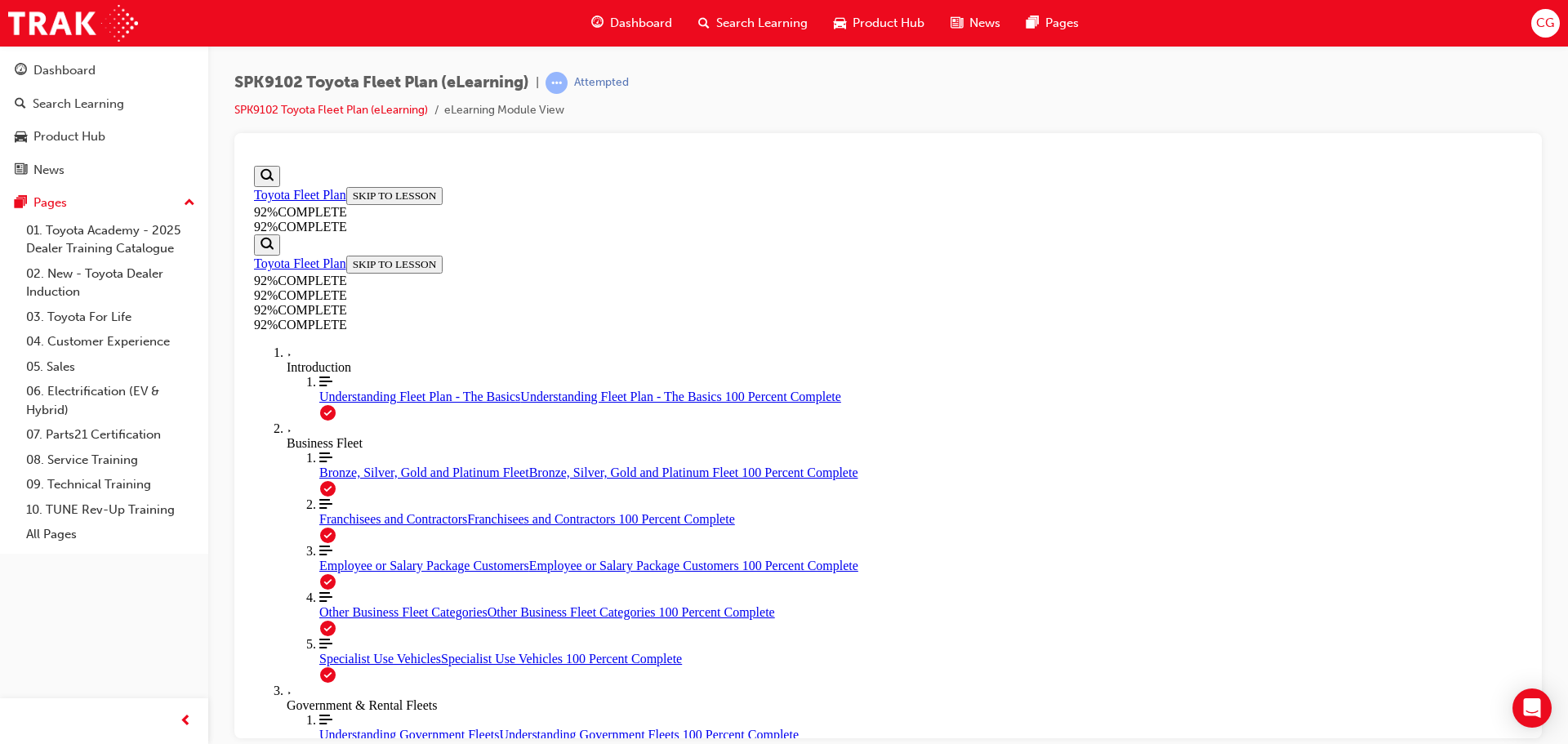
drag, startPoint x: 794, startPoint y: 367, endPoint x: 833, endPoint y: 390, distance: 45.3
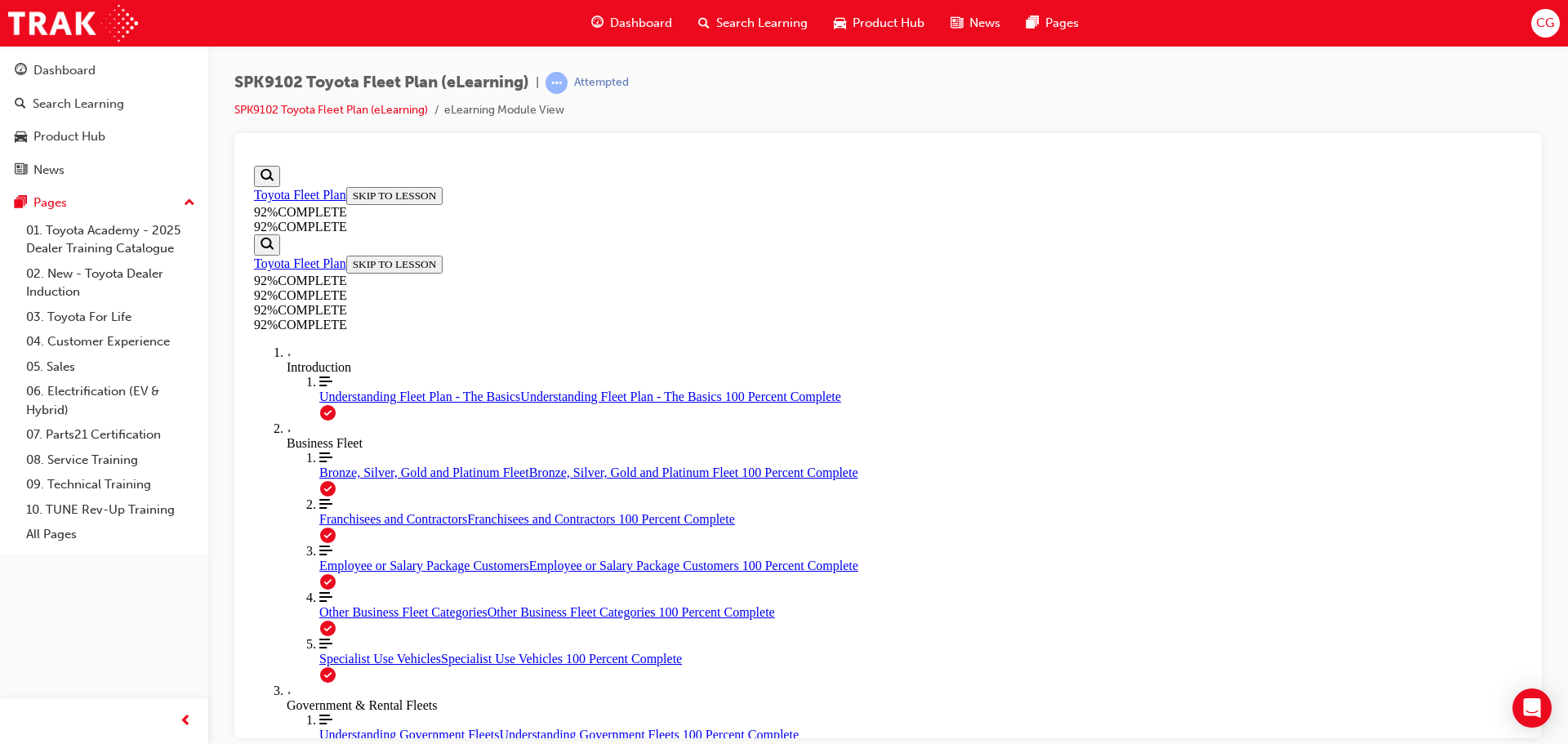
drag, startPoint x: 892, startPoint y: 455, endPoint x: 967, endPoint y: 302, distance: 170.4
drag, startPoint x: 878, startPoint y: 394, endPoint x: 969, endPoint y: 472, distance: 119.9
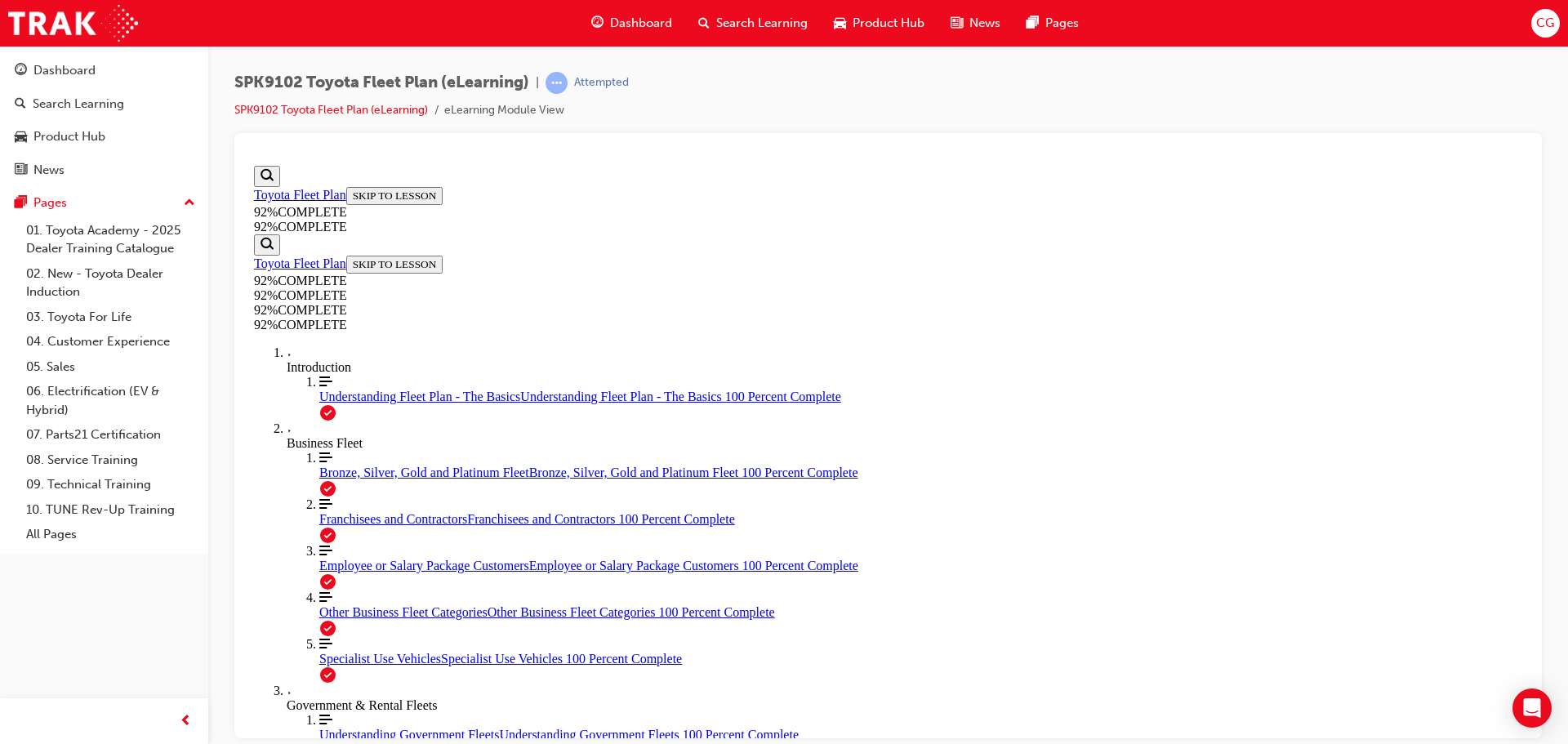
drag, startPoint x: 886, startPoint y: 395, endPoint x: 962, endPoint y: 387, distance: 76.4
drag, startPoint x: 1013, startPoint y: 528, endPoint x: 1042, endPoint y: 542, distance: 32.2
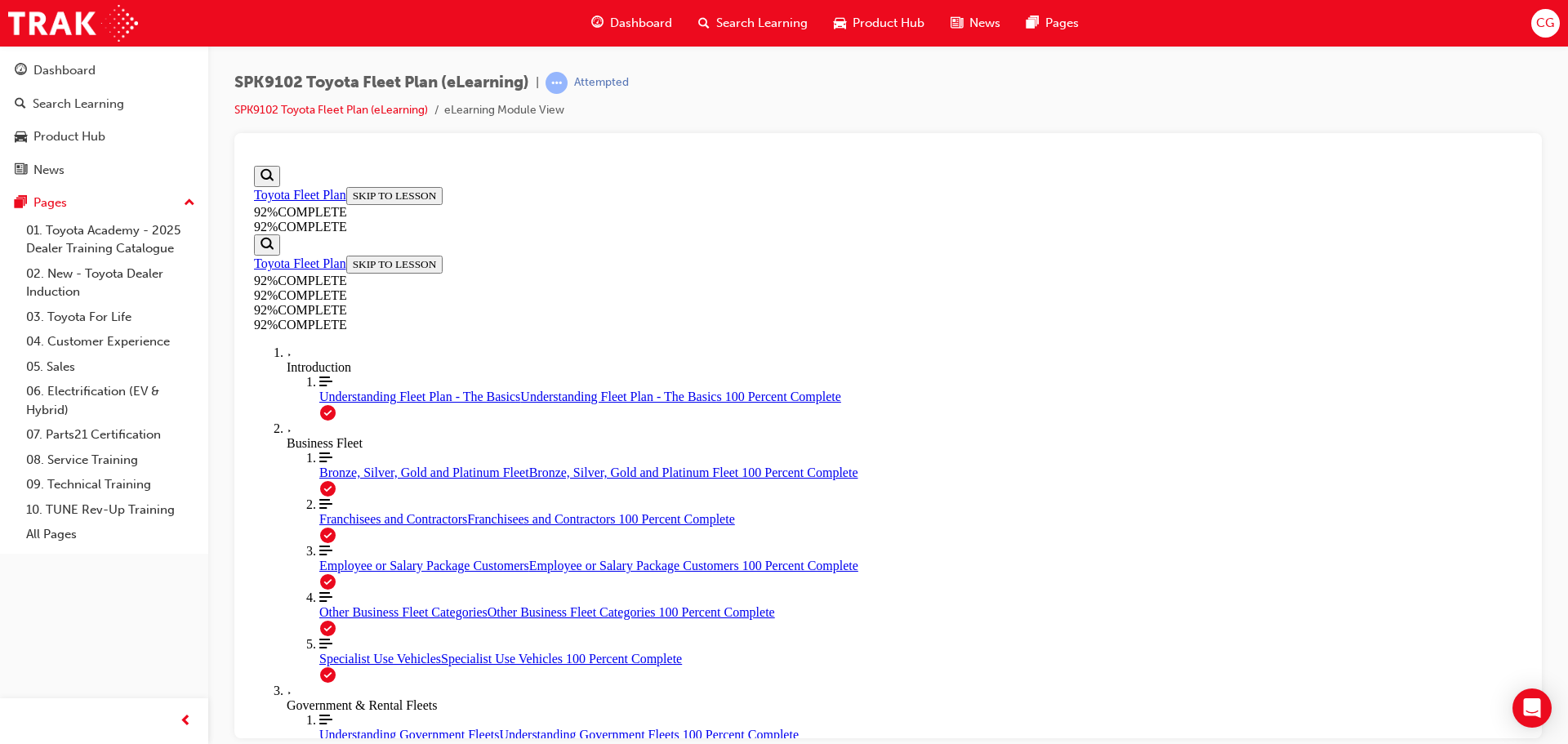
scroll to position [3138, 0]
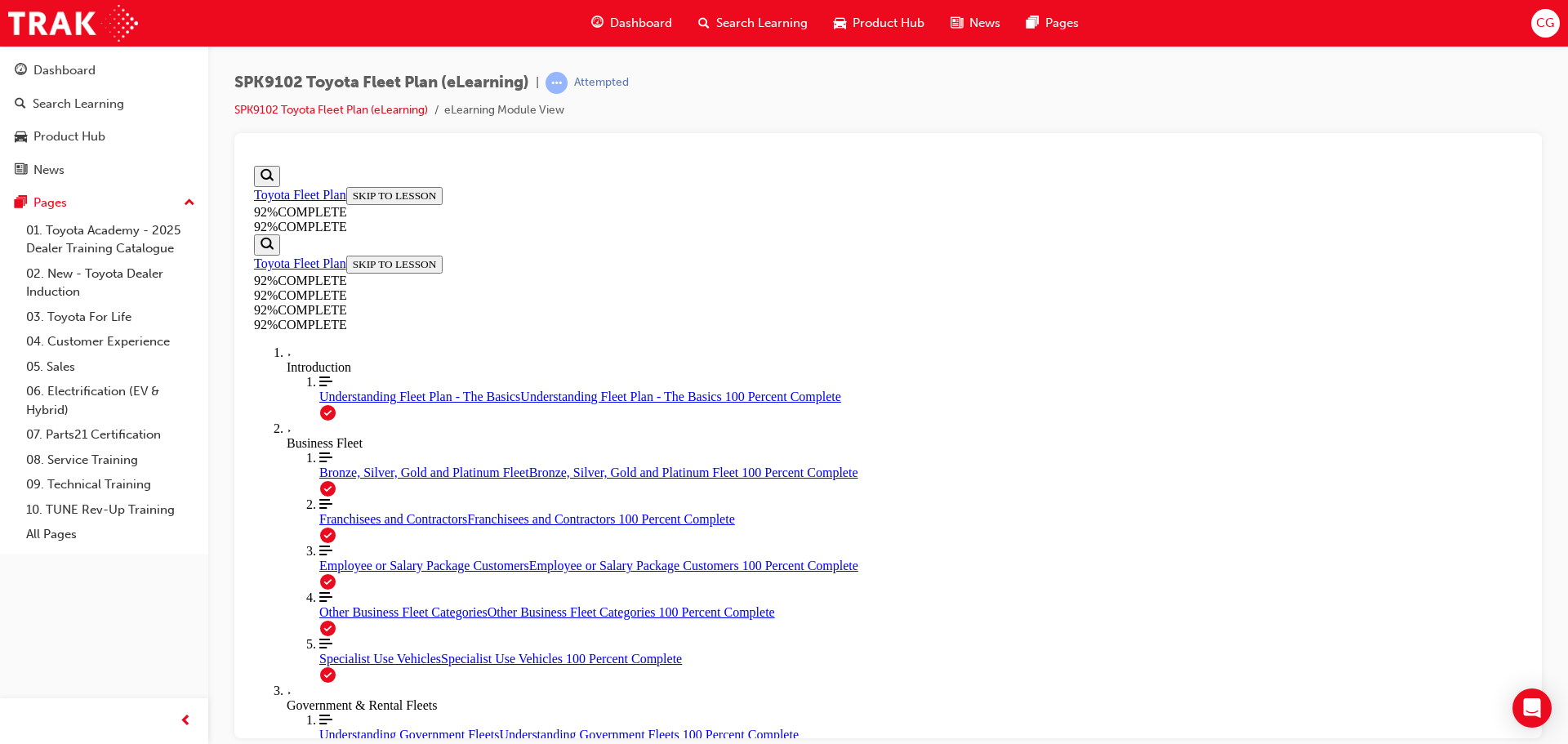
drag, startPoint x: 969, startPoint y: 218, endPoint x: 913, endPoint y: 226, distance: 56.6
drag, startPoint x: 790, startPoint y: 235, endPoint x: 804, endPoint y: 233, distance: 14.1
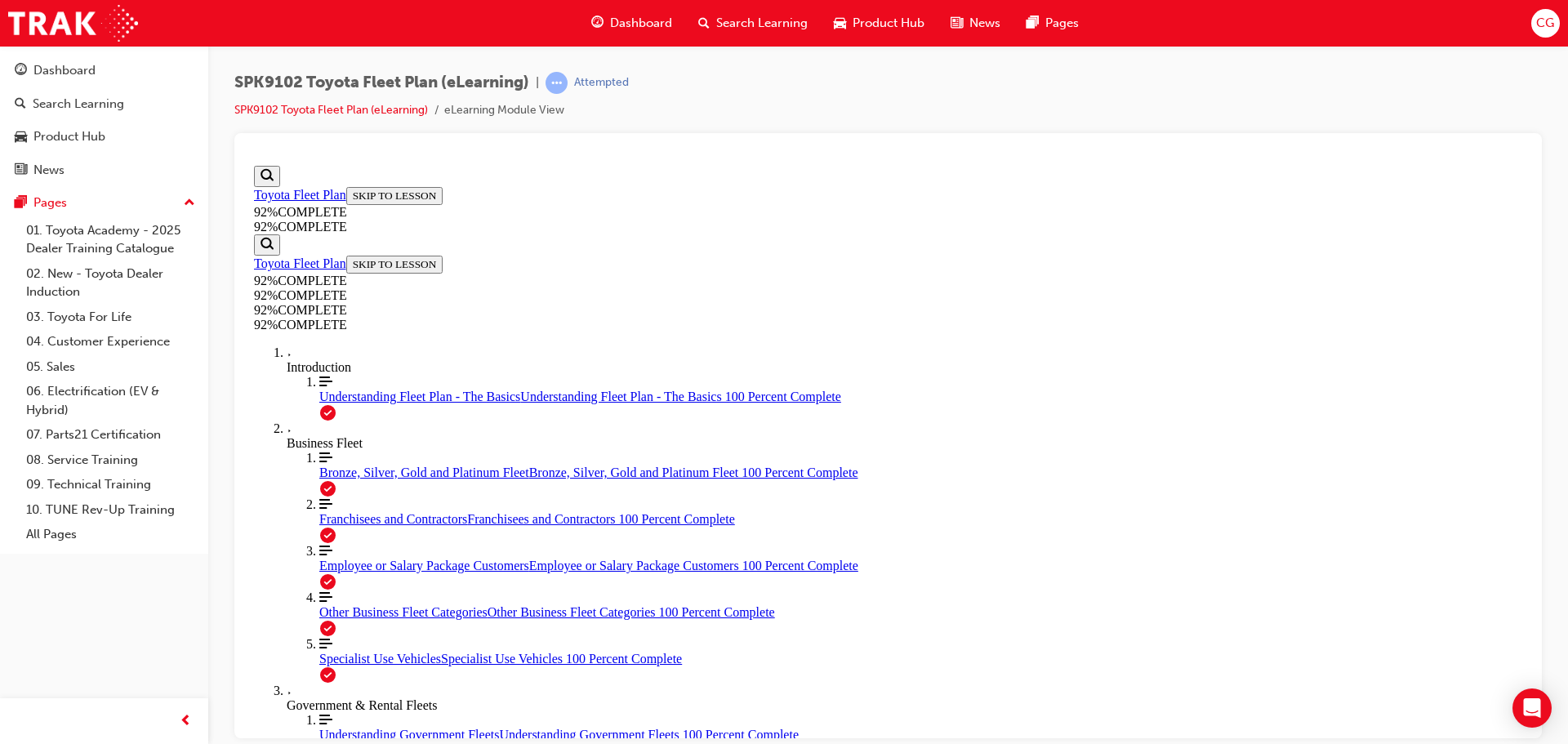
scroll to position [3094, 0]
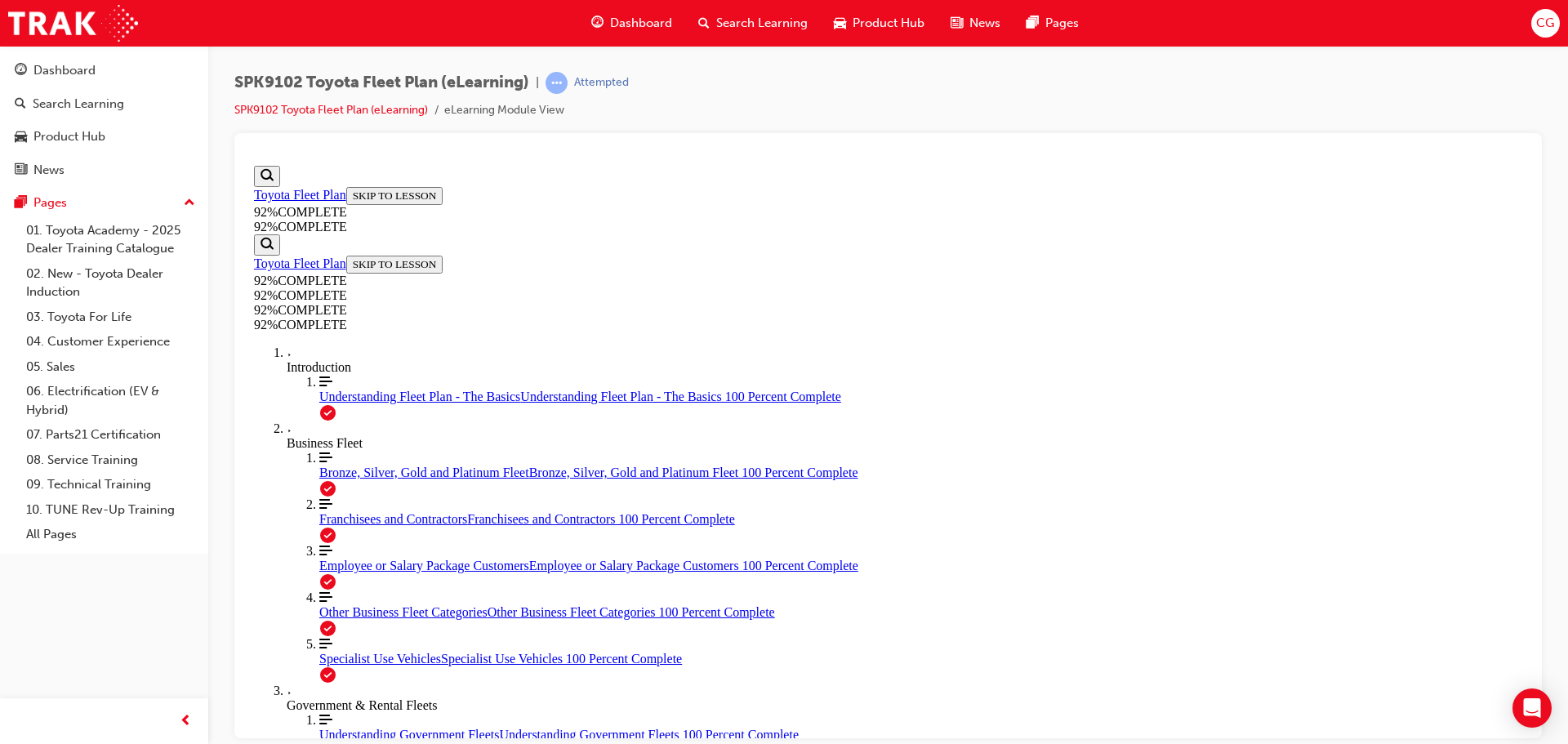
scroll to position [1509, 0]
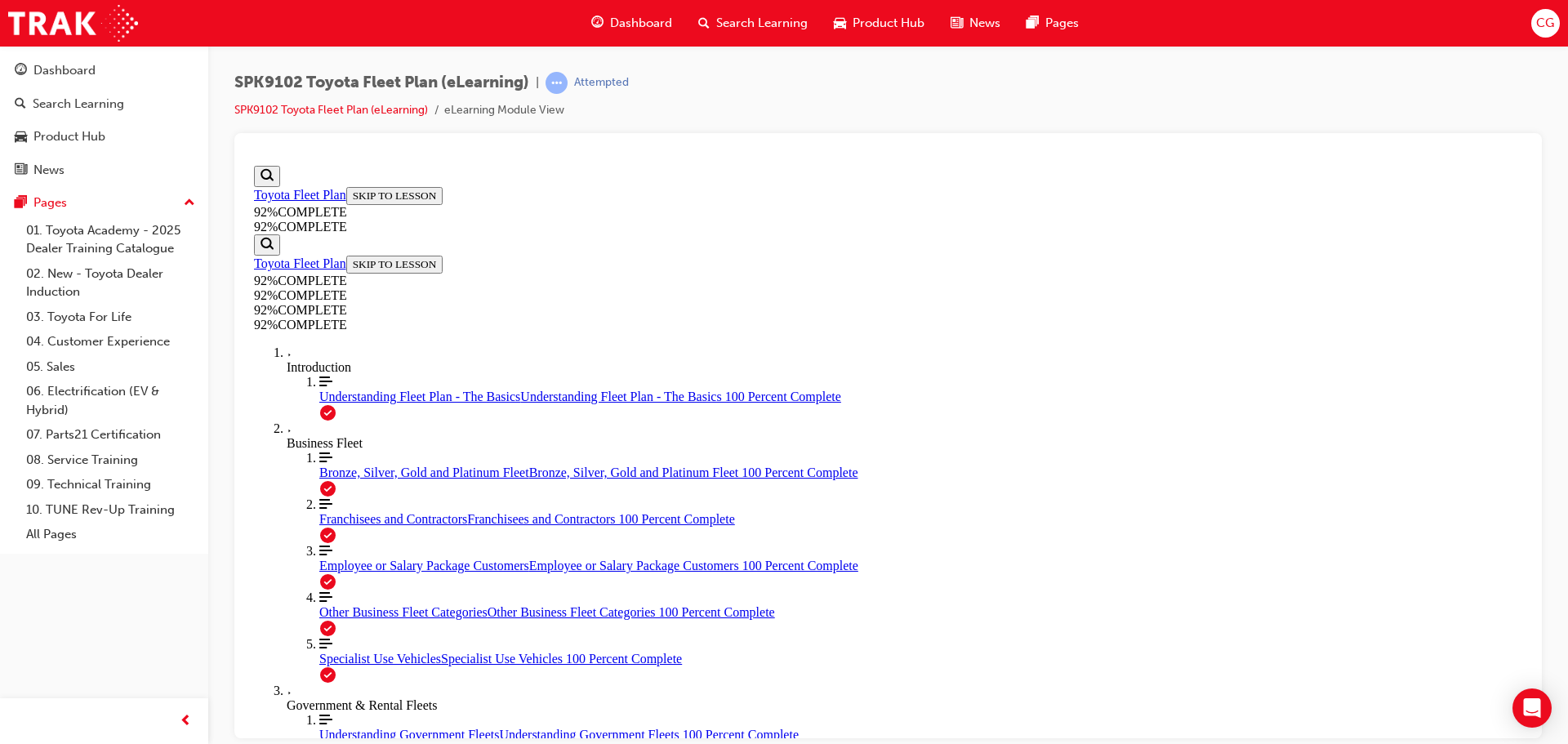
scroll to position [3327, 0]
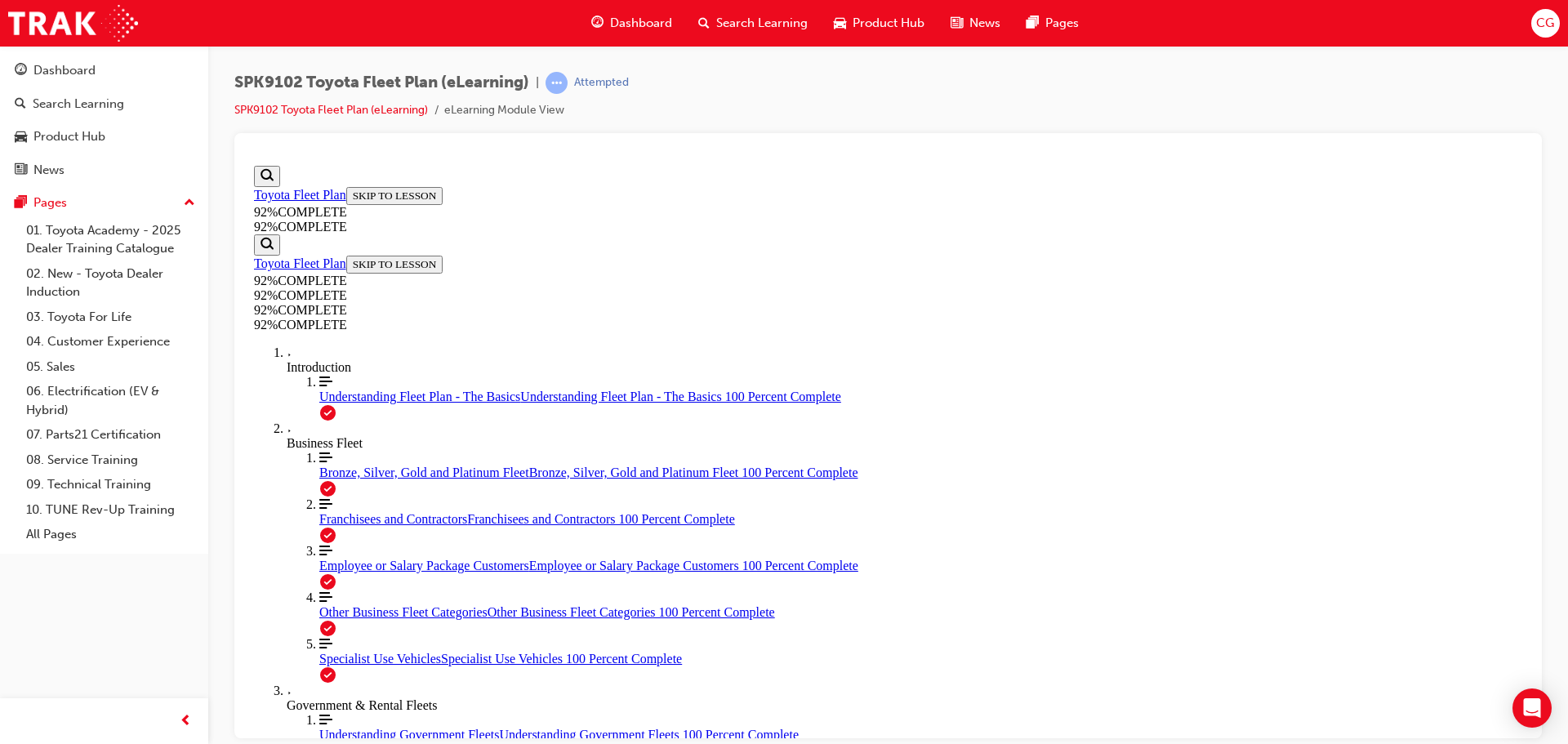
drag, startPoint x: 1229, startPoint y: 897, endPoint x: 987, endPoint y: 723, distance: 298.1
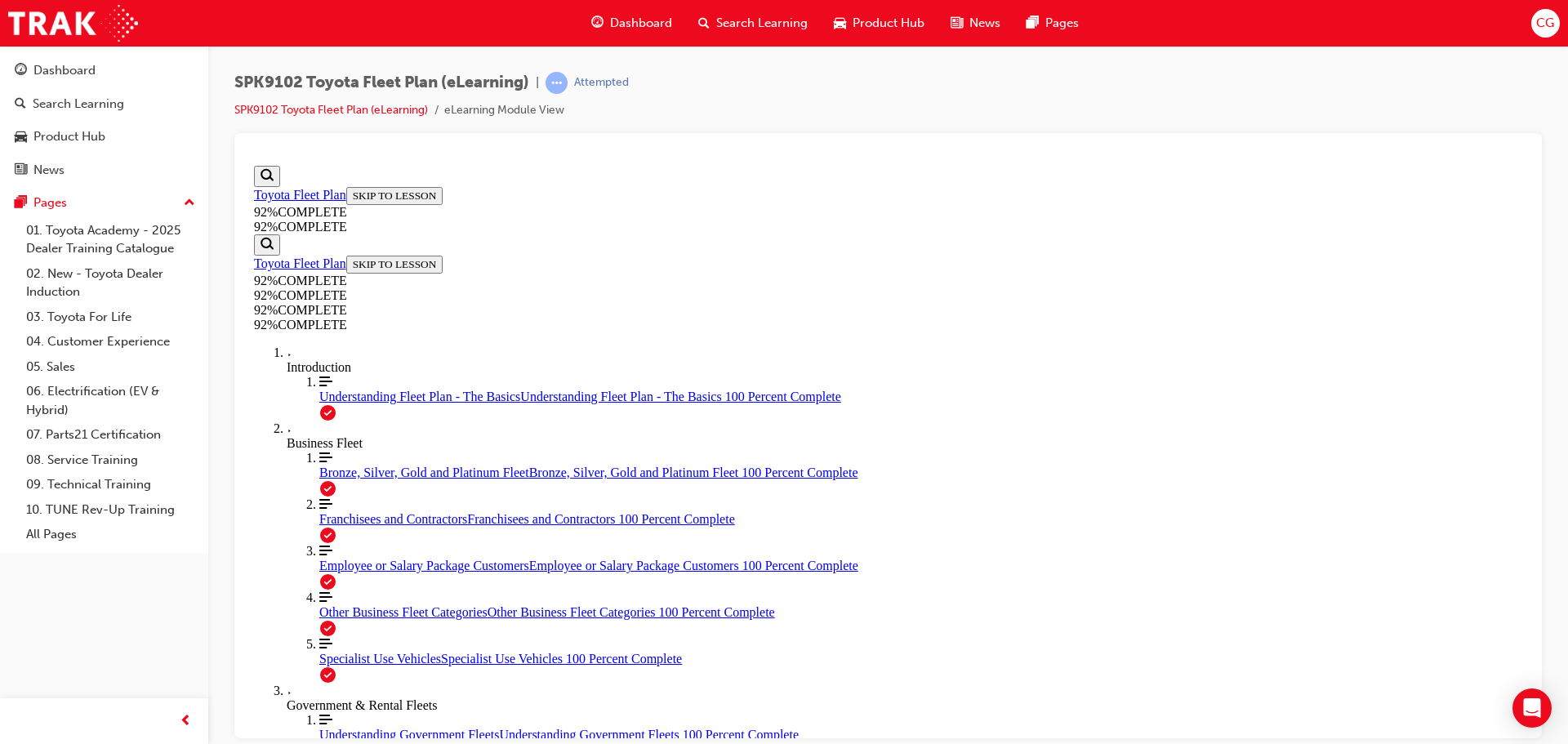
scroll to position [5894, 0]
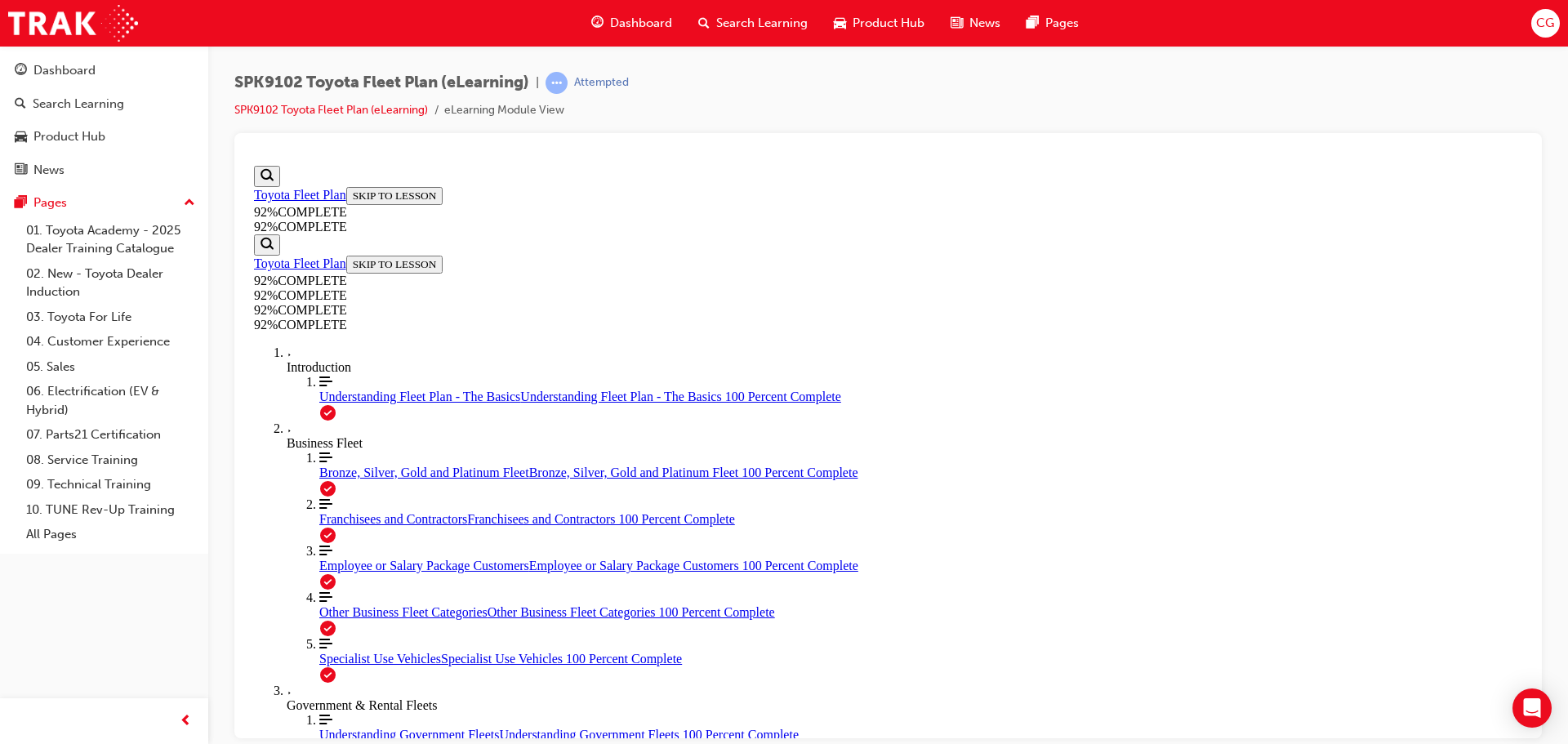
drag, startPoint x: 994, startPoint y: 507, endPoint x: 1025, endPoint y: 625, distance: 122.0
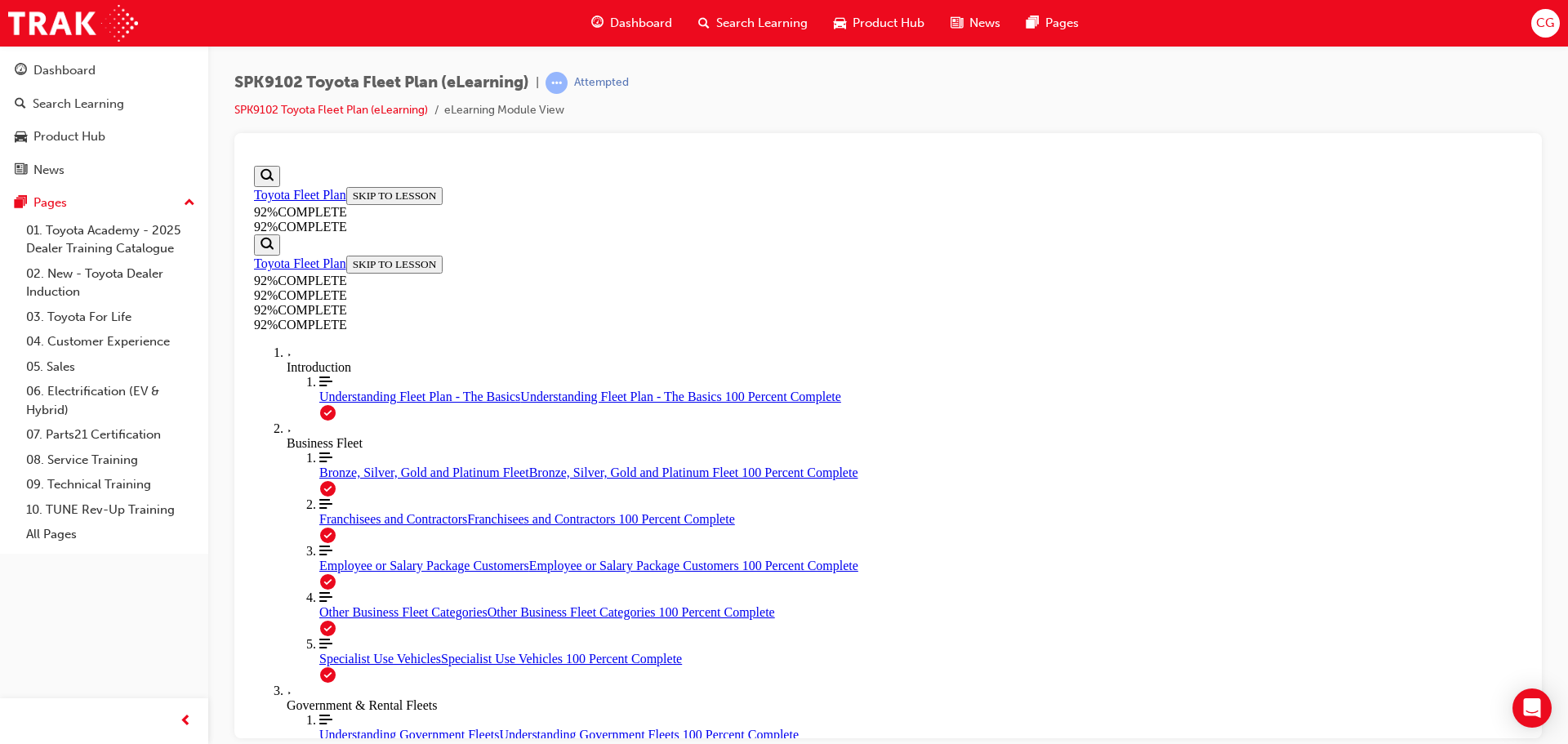
scroll to position [213, 0]
drag, startPoint x: 981, startPoint y: 618, endPoint x: 984, endPoint y: 636, distance: 18.2
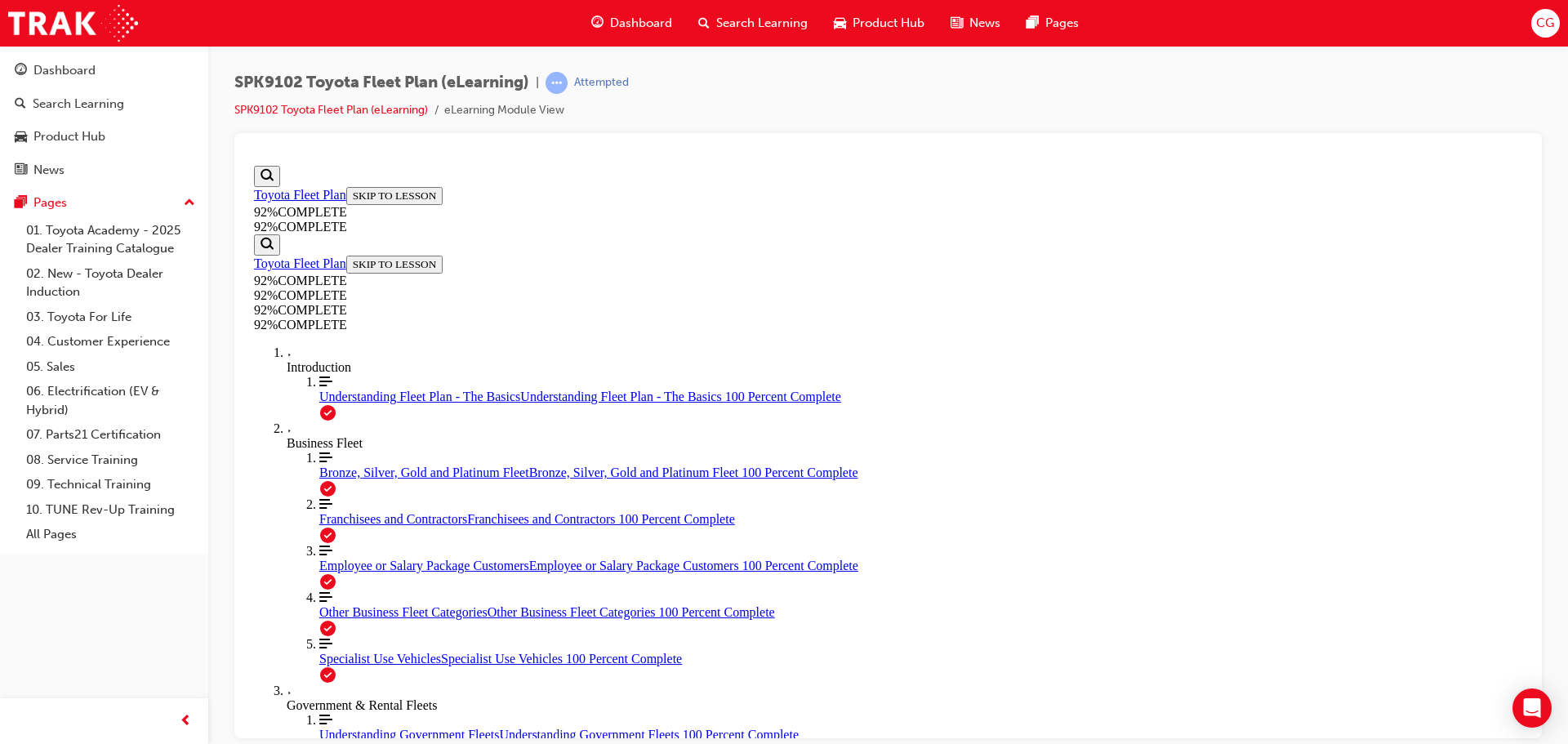
scroll to position [267, 0]
drag, startPoint x: 911, startPoint y: 416, endPoint x: 1025, endPoint y: 488, distance: 134.8
drag, startPoint x: 896, startPoint y: 416, endPoint x: 964, endPoint y: 413, distance: 68.1
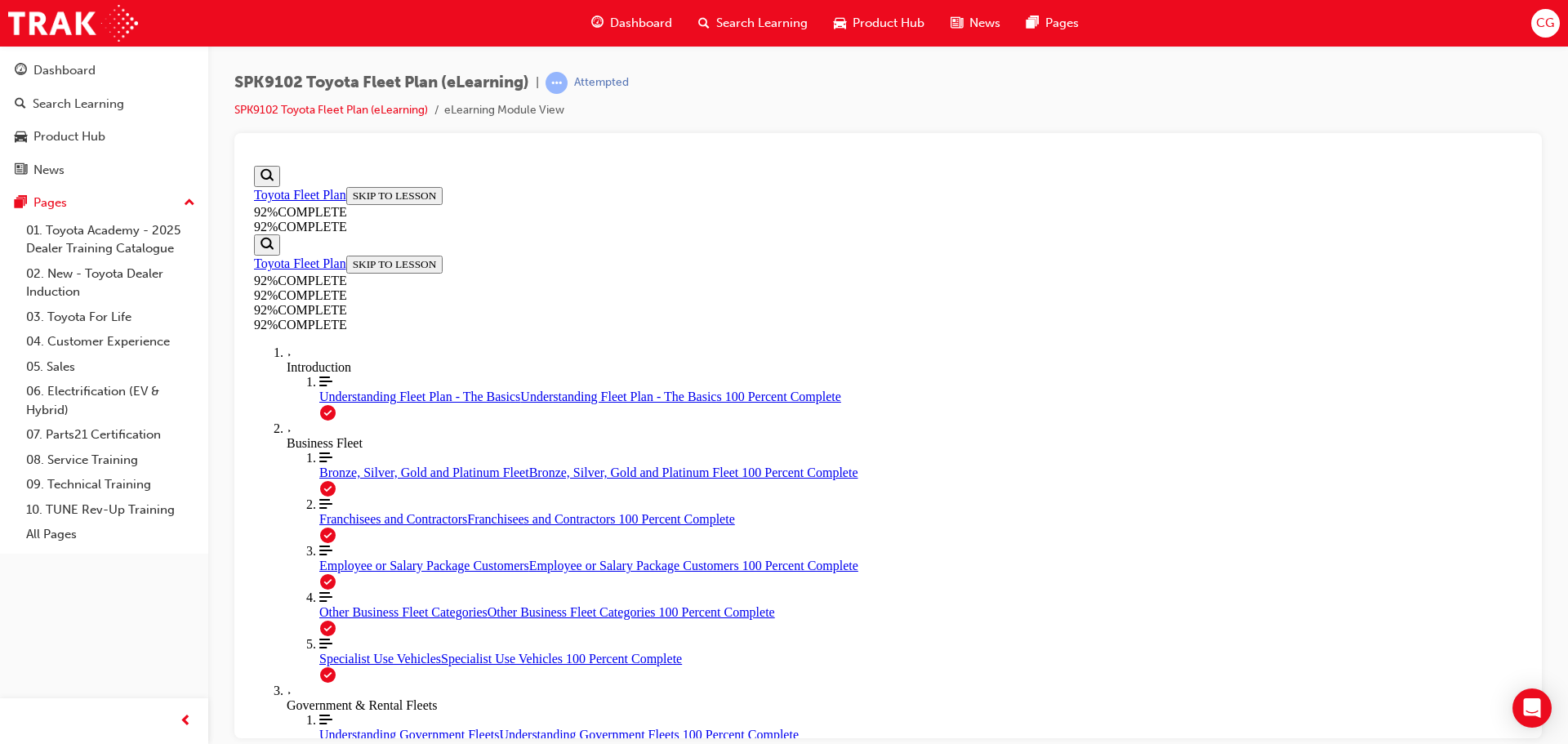
drag, startPoint x: 886, startPoint y: 548, endPoint x: 975, endPoint y: 543, distance: 89.1
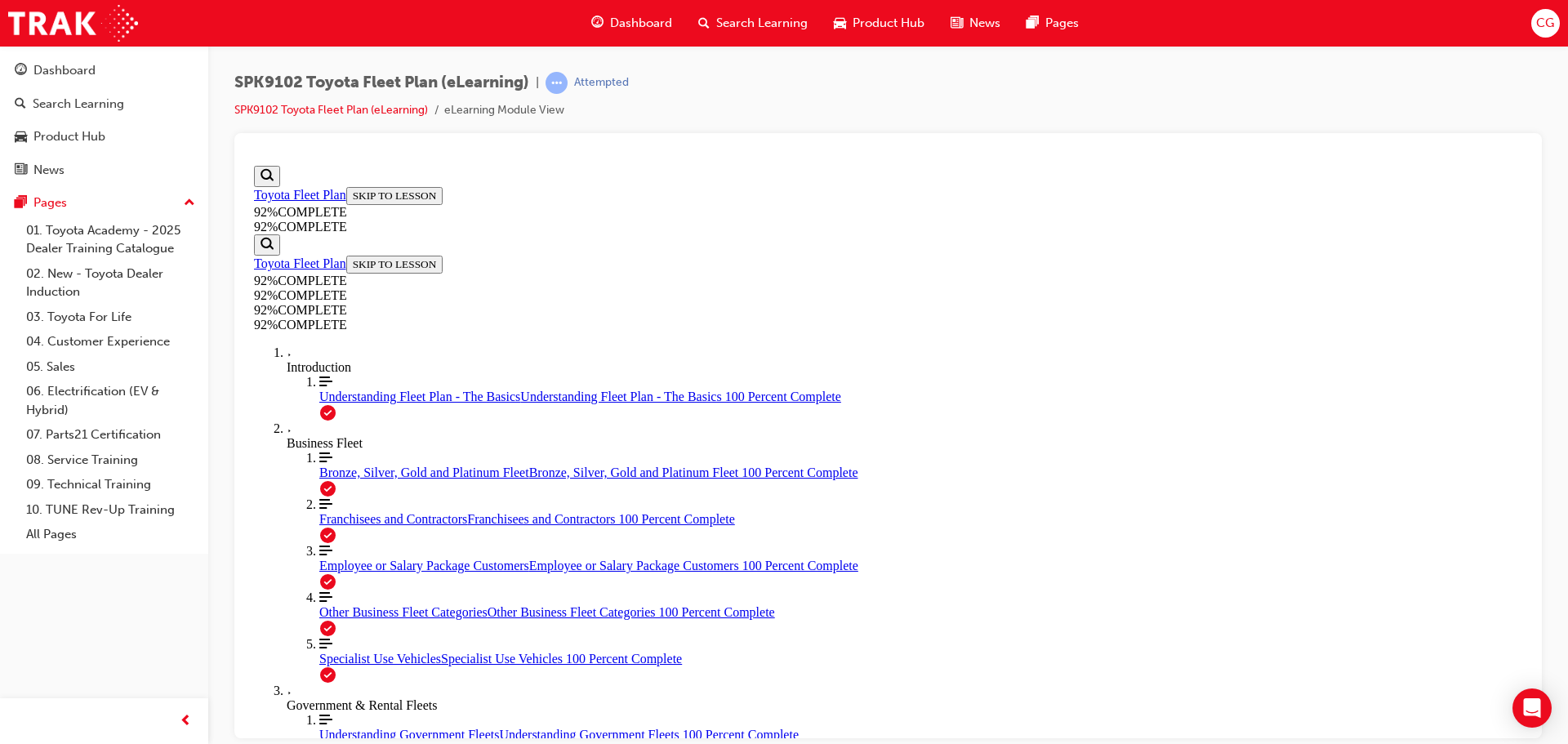
drag, startPoint x: 815, startPoint y: 564, endPoint x: 812, endPoint y: 487, distance: 77.1
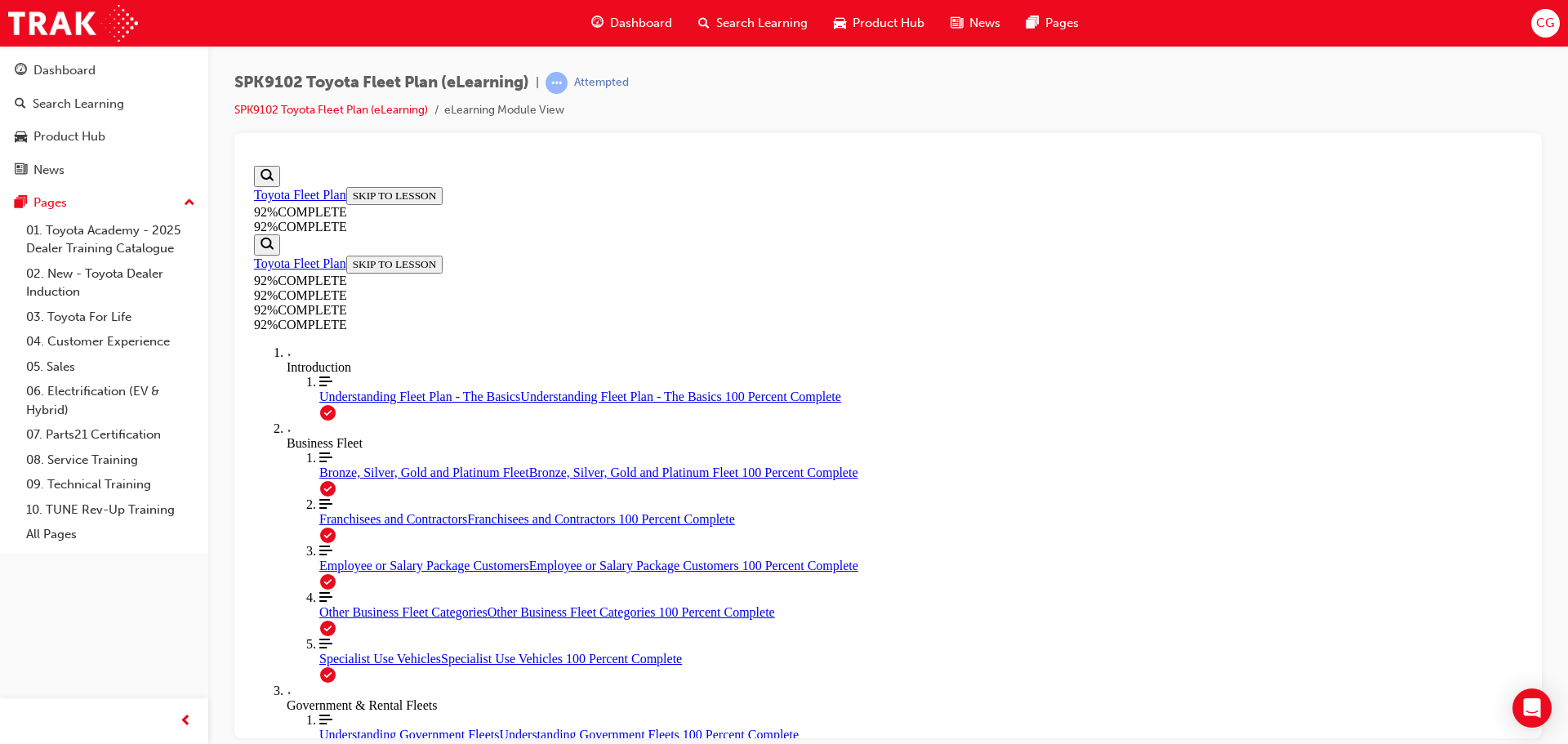
scroll to position [60, 0]
drag, startPoint x: 961, startPoint y: 671, endPoint x: 961, endPoint y: 662, distance: 9.0
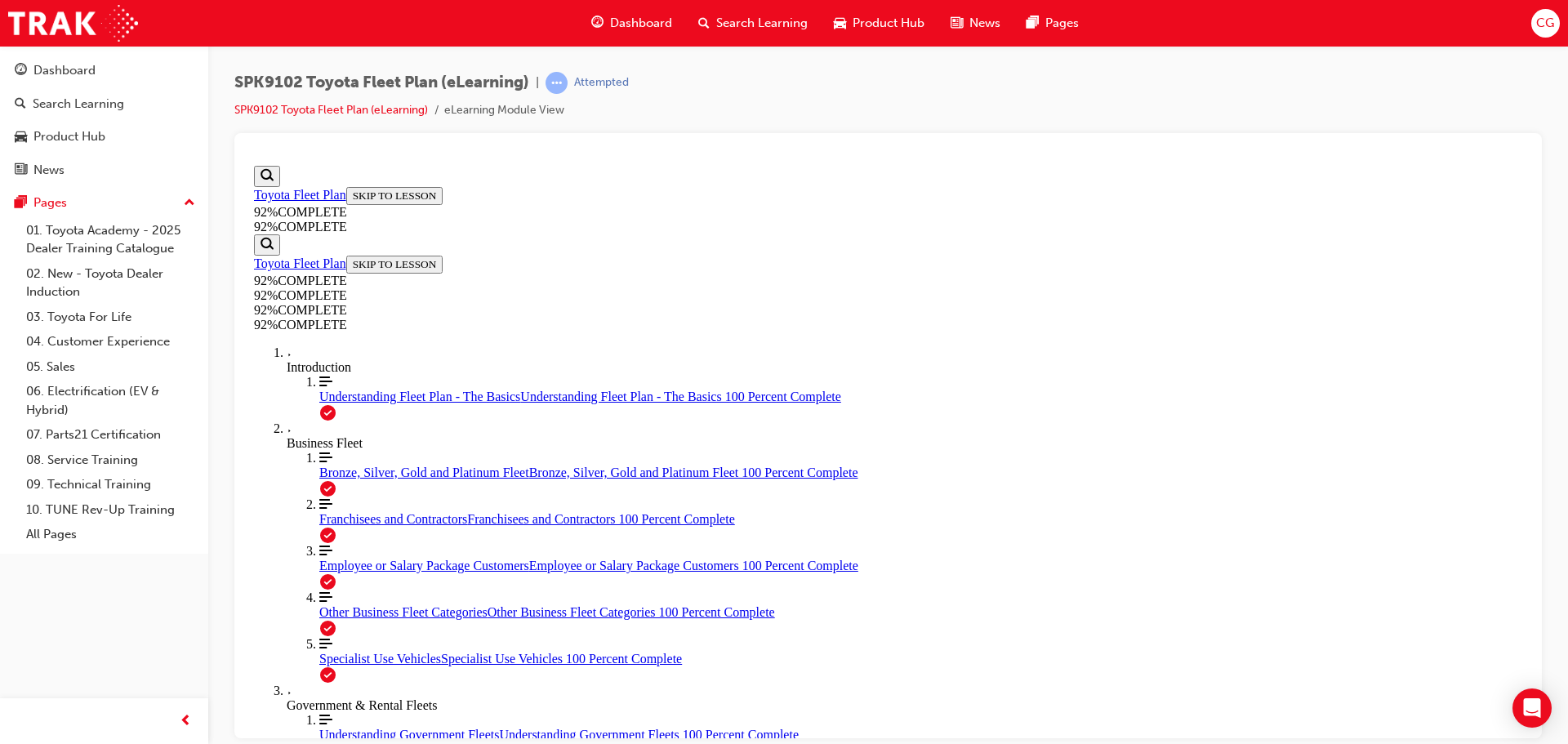
scroll to position [185, 0]
drag, startPoint x: 985, startPoint y: 673, endPoint x: 979, endPoint y: 686, distance: 14.3
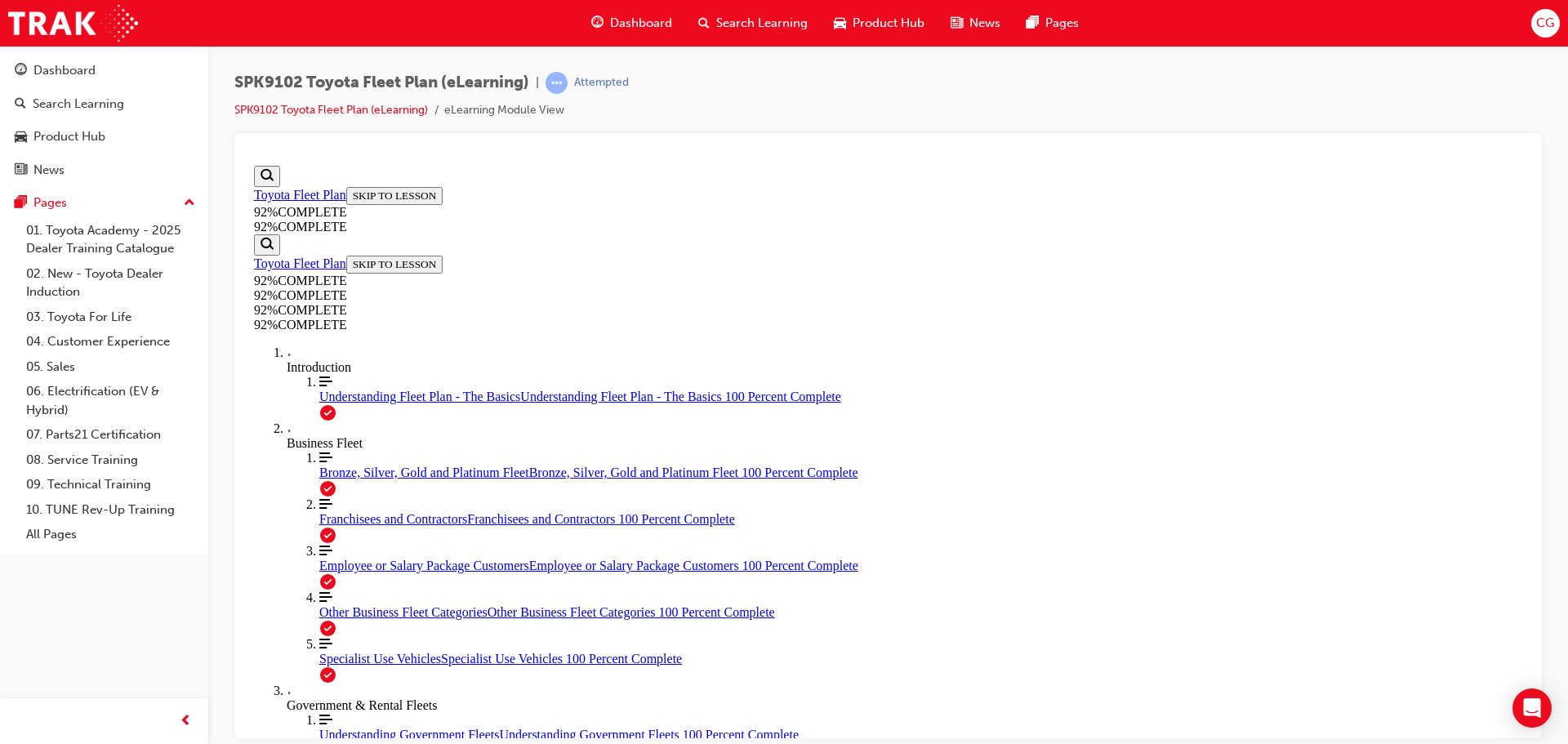
drag, startPoint x: 984, startPoint y: 667, endPoint x: 987, endPoint y: 659, distance: 8.5
drag, startPoint x: 849, startPoint y: 468, endPoint x: 872, endPoint y: 474, distance: 23.8
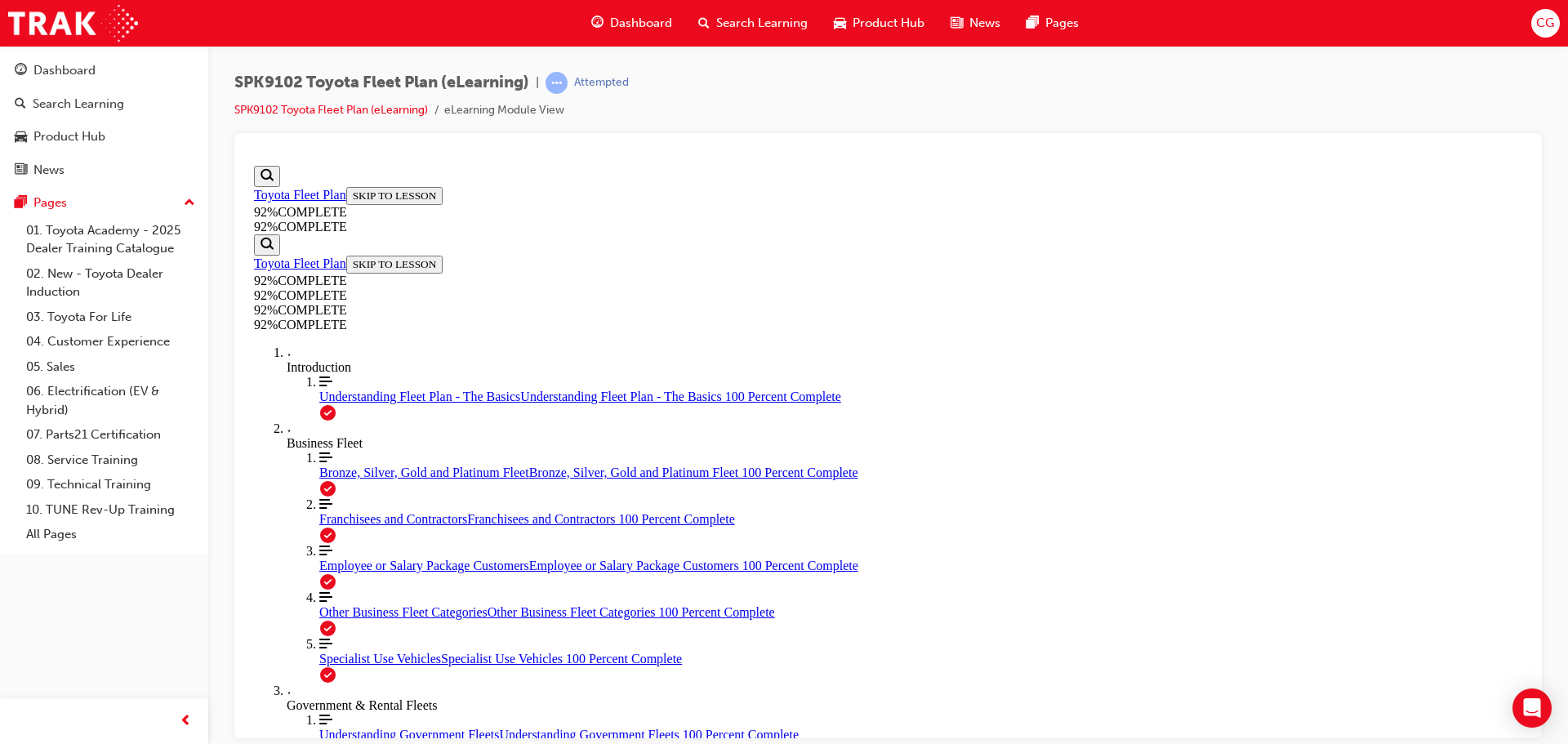
scroll to position [185, 0]
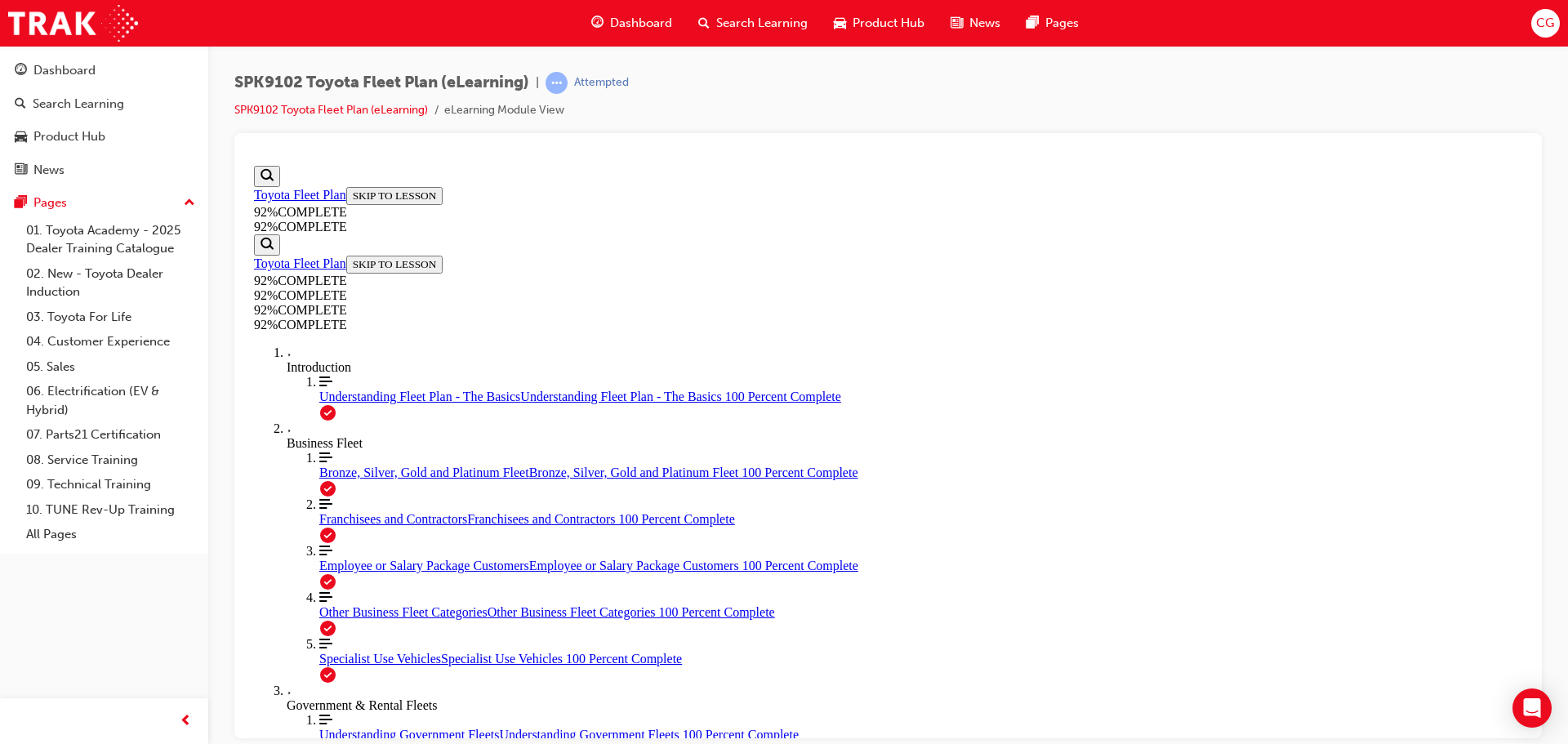
drag, startPoint x: 996, startPoint y: 663, endPoint x: 995, endPoint y: 654, distance: 9.1
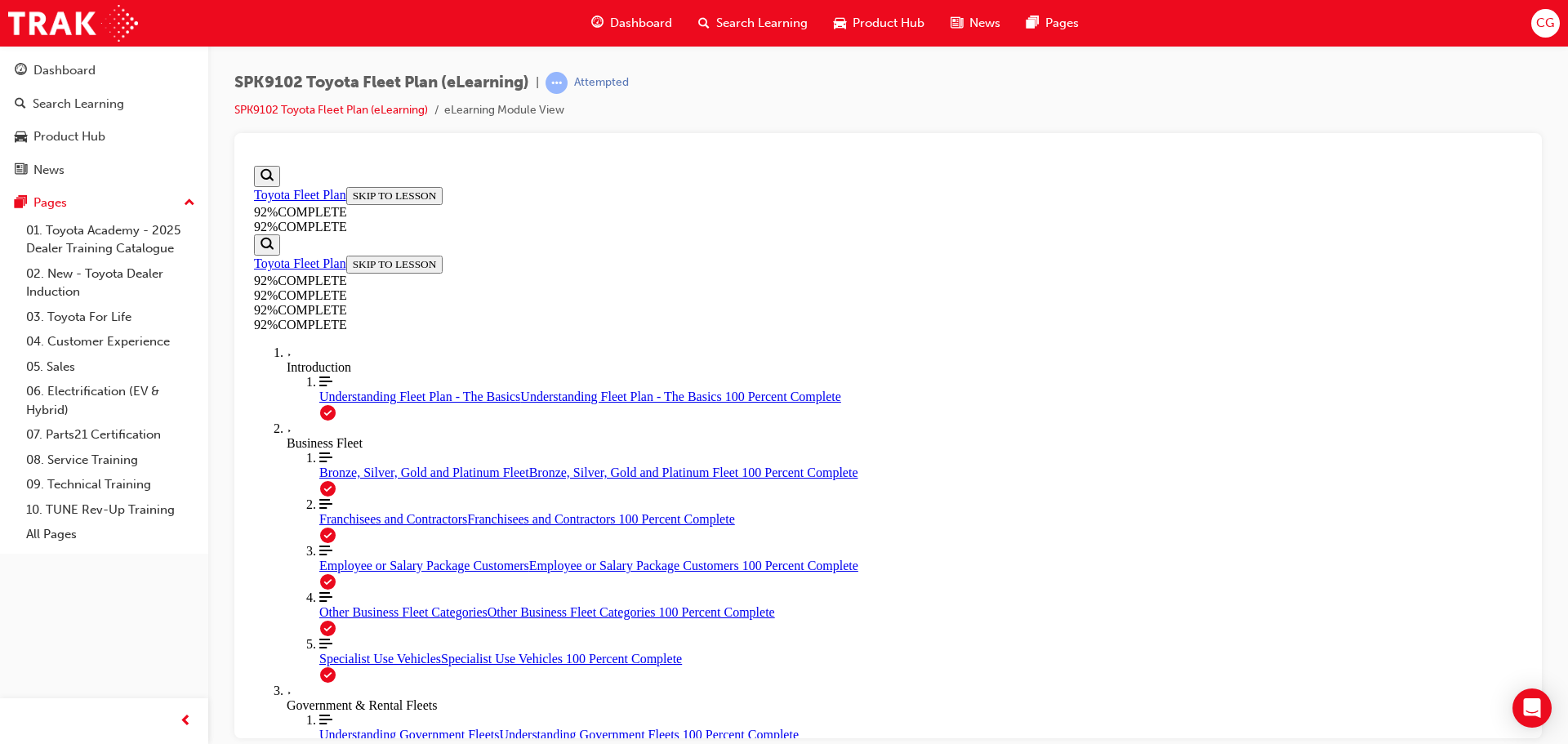
drag, startPoint x: 943, startPoint y: 700, endPoint x: 944, endPoint y: 674, distance: 26.0
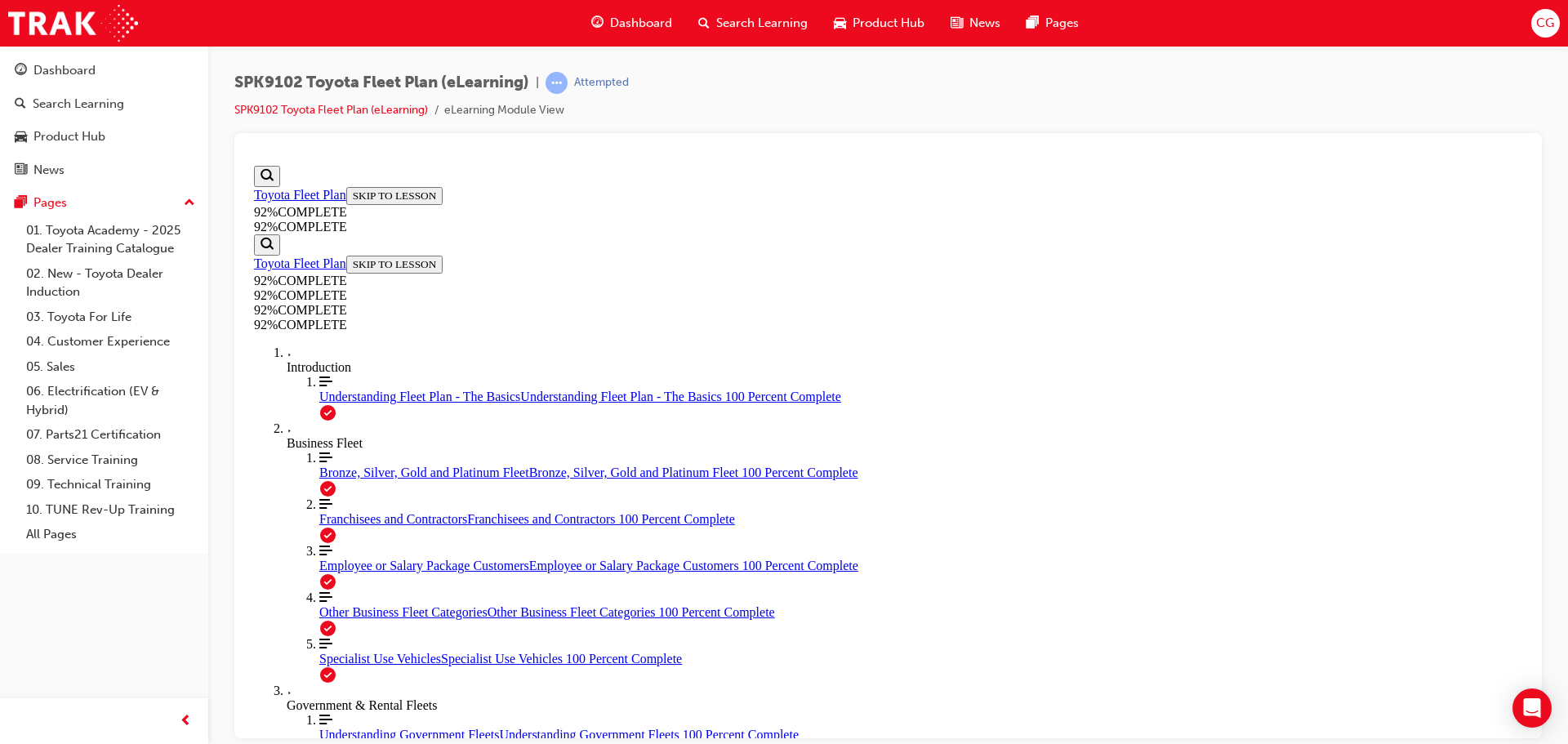
drag, startPoint x: 1037, startPoint y: 646, endPoint x: 1042, endPoint y: 661, distance: 15.8
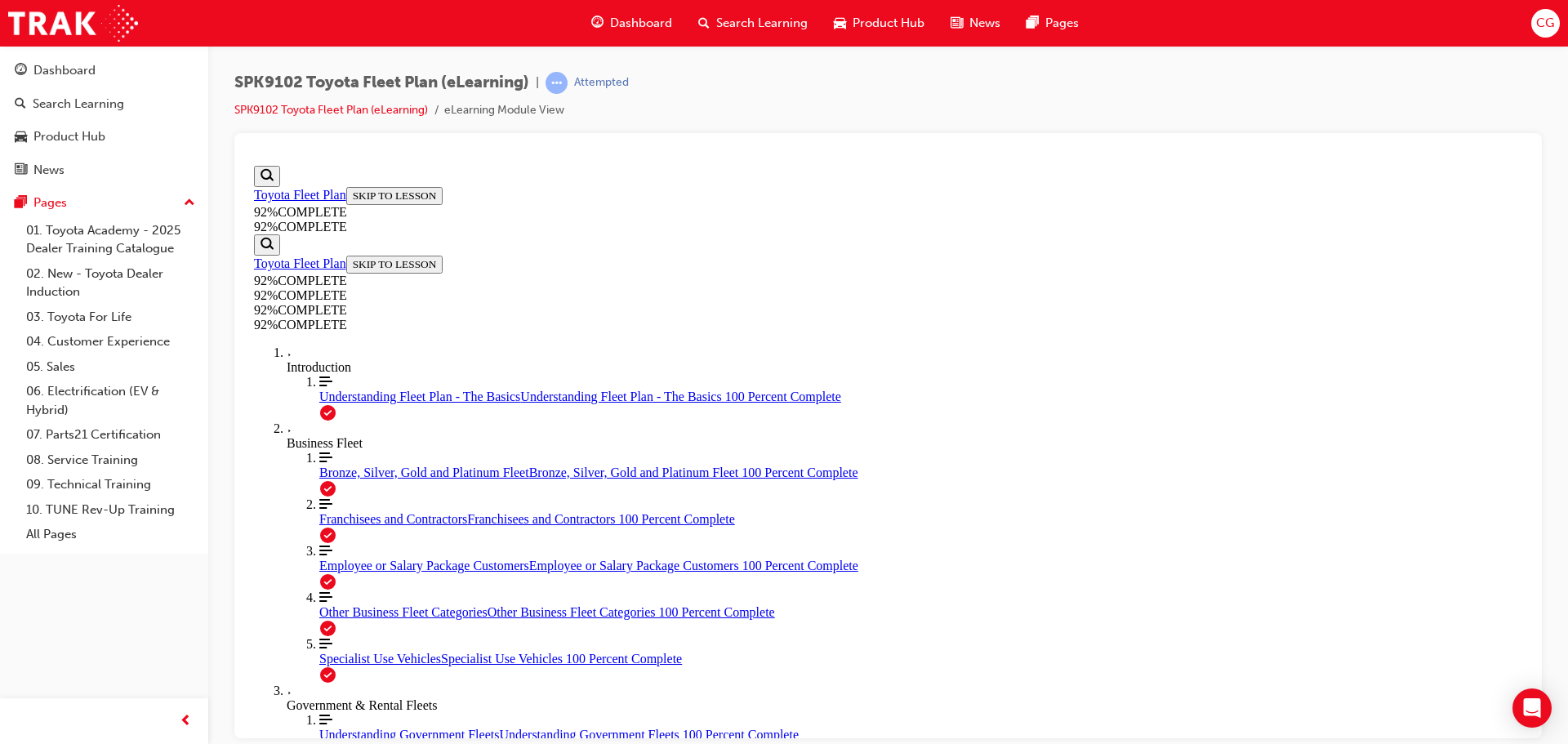
scroll to position [141, 0]
